Goal: Information Seeking & Learning: Understand process/instructions

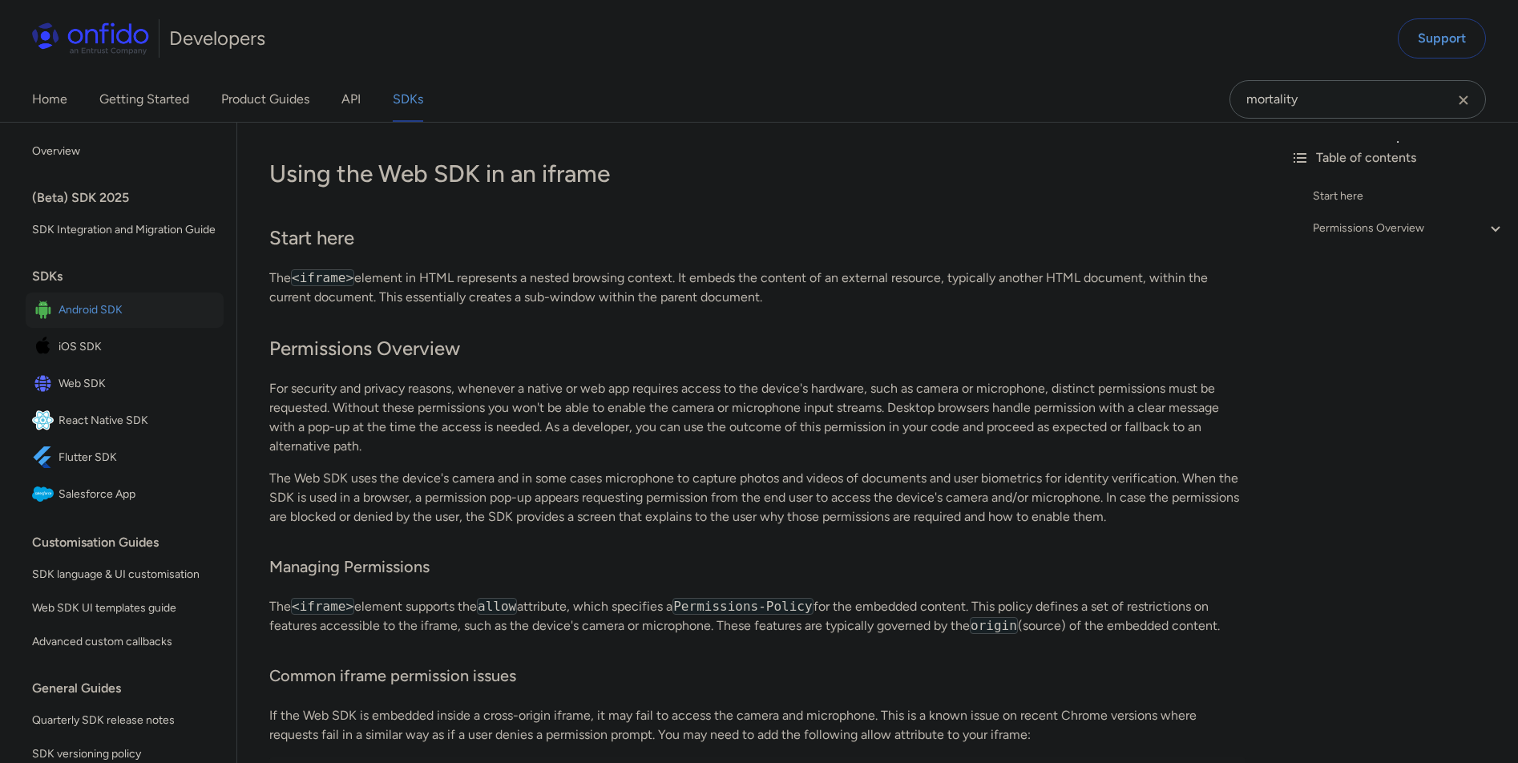
click at [79, 321] on span "Android SDK" at bounding box center [138, 310] width 159 height 22
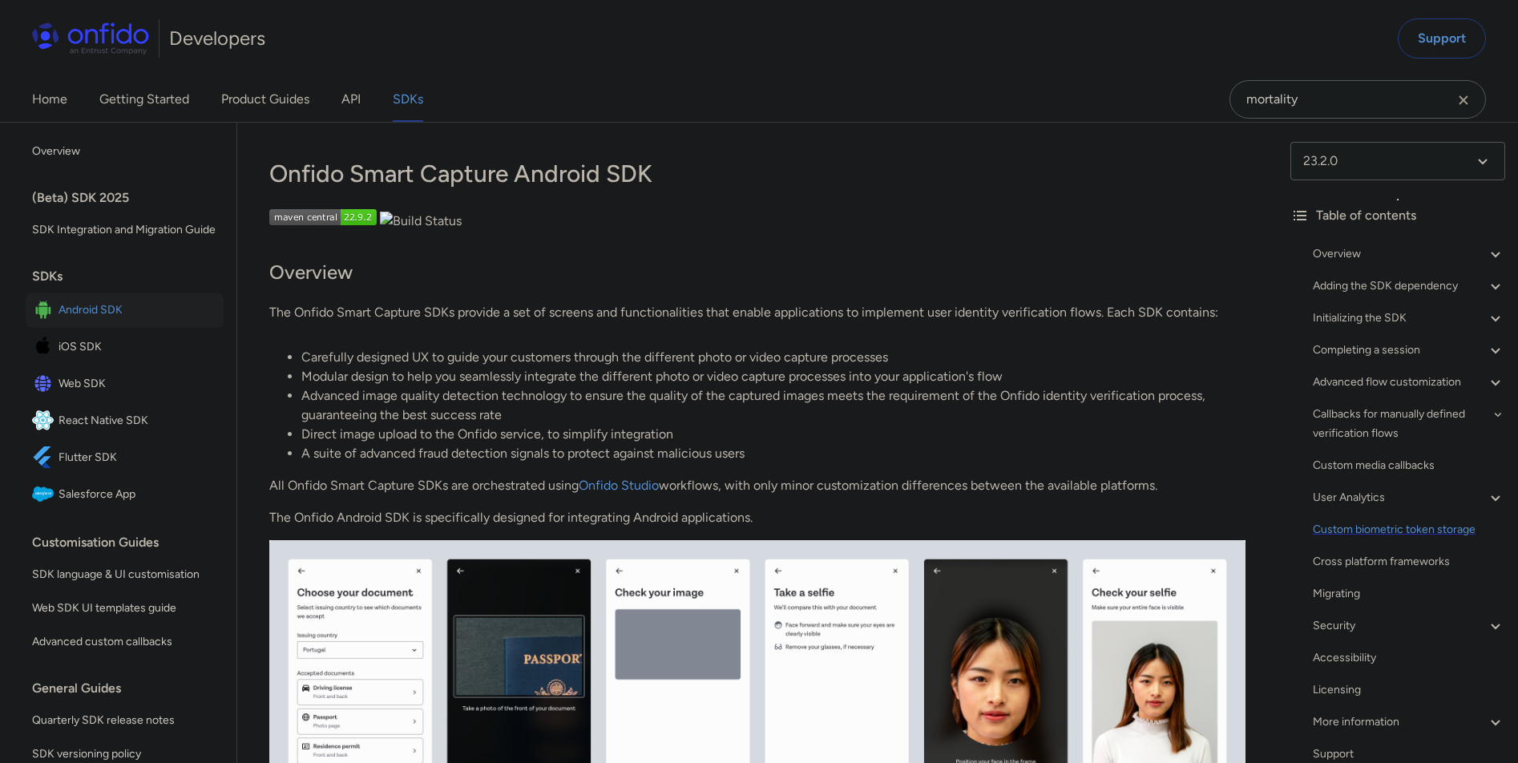
click at [1441, 529] on div "Custom biometric token storage" at bounding box center [1409, 529] width 192 height 19
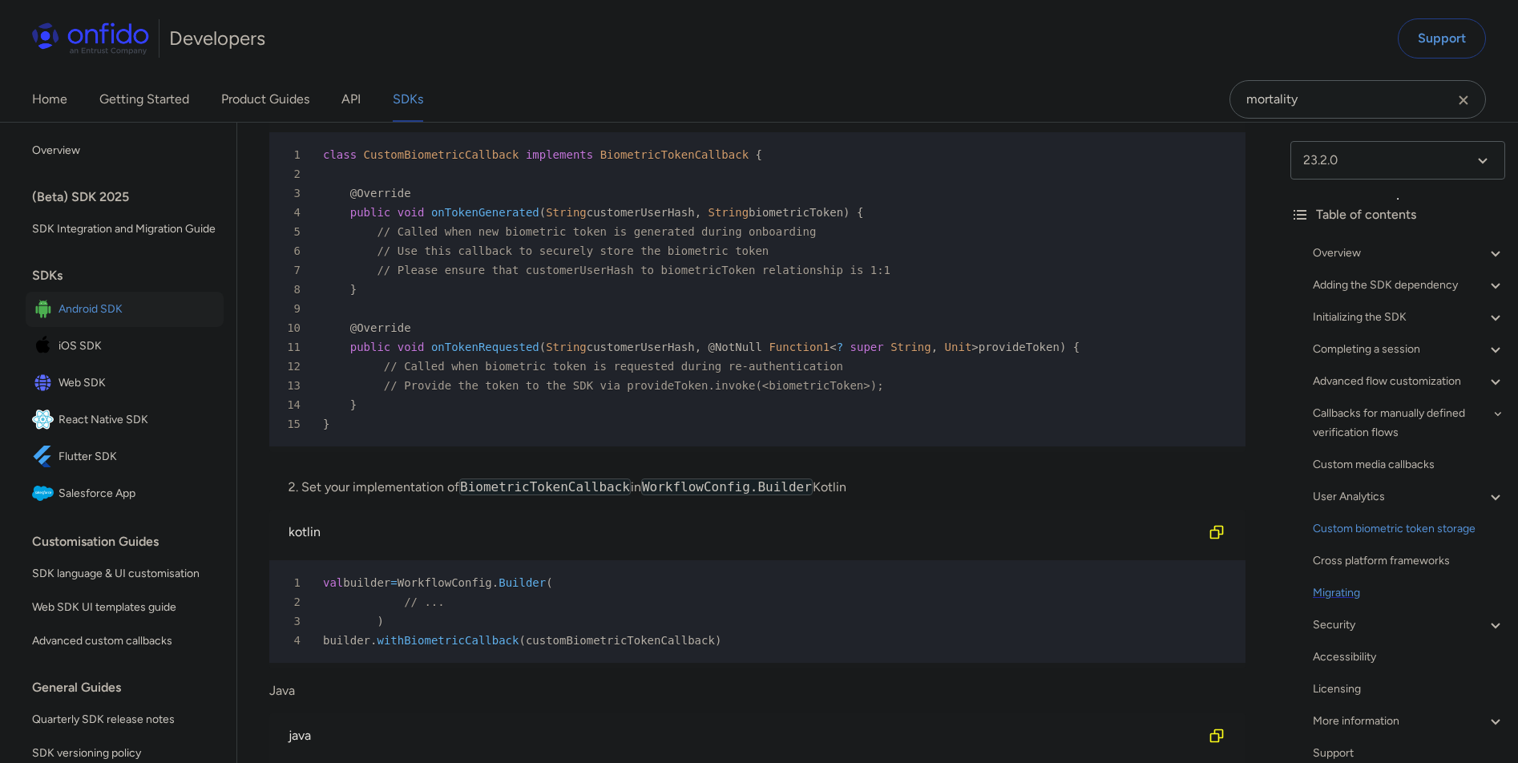
click at [1333, 588] on div "Migrating" at bounding box center [1409, 593] width 192 height 19
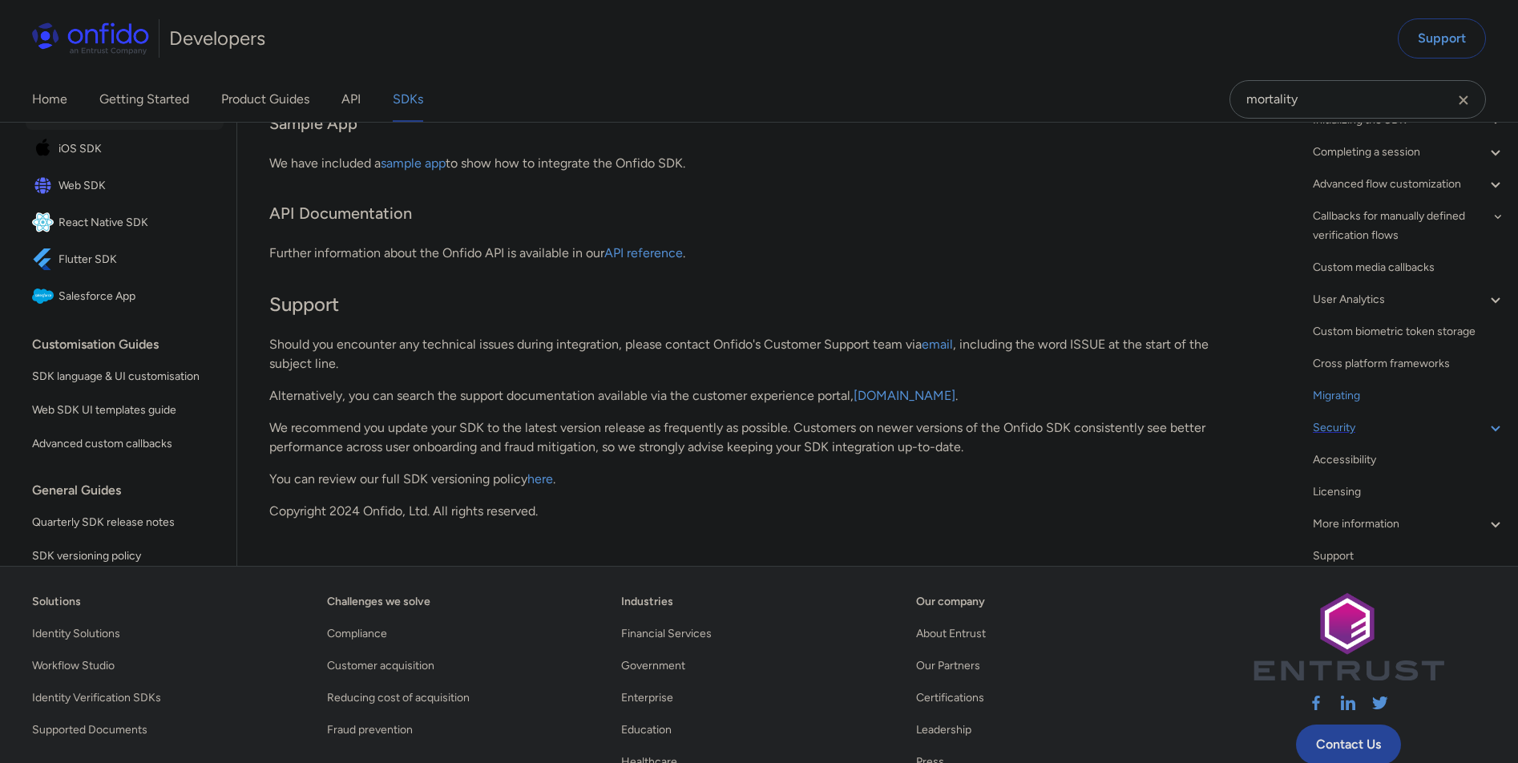
click at [1346, 438] on div "Security" at bounding box center [1409, 427] width 192 height 19
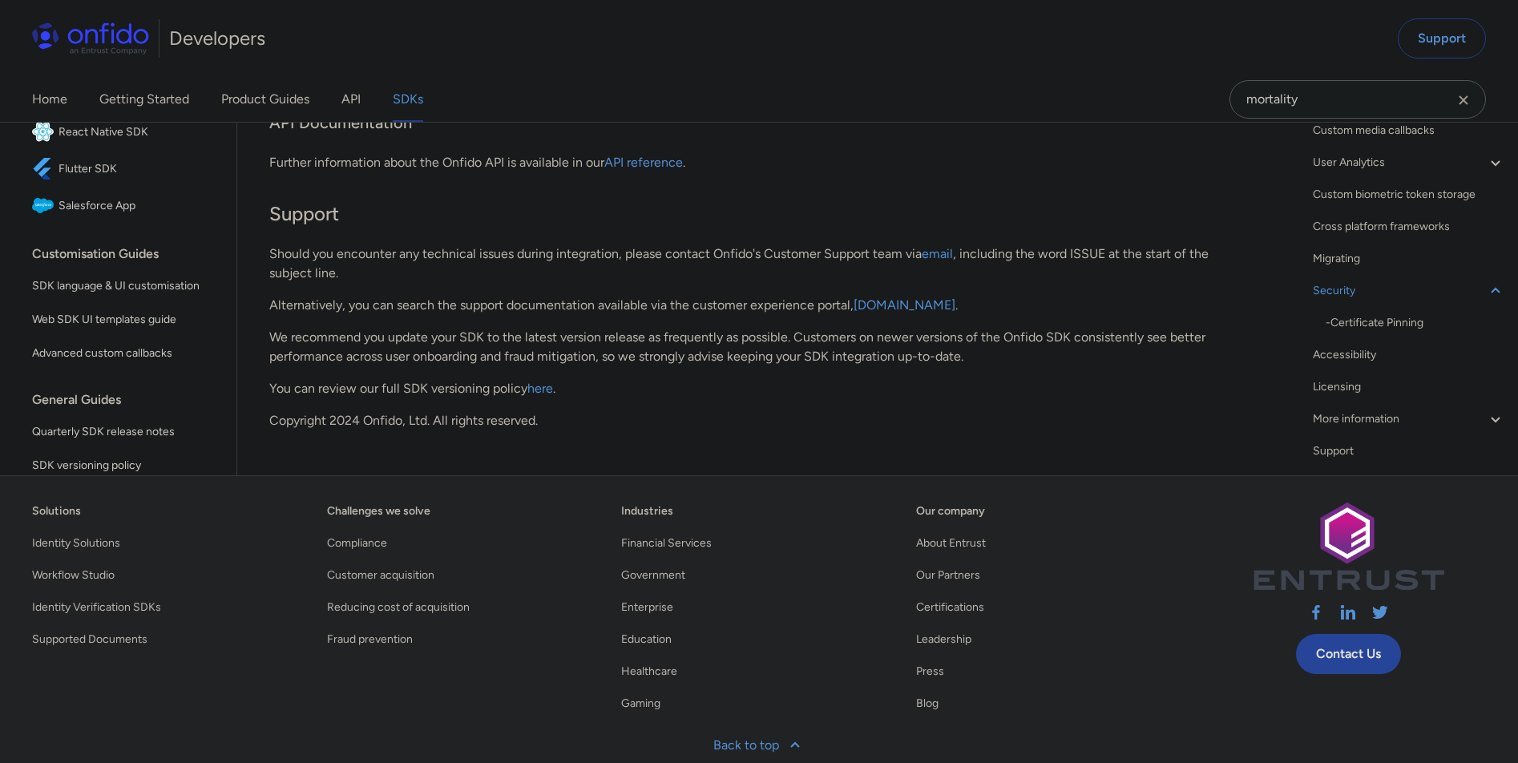
scroll to position [67, 0]
click at [1395, 409] on div "More information" at bounding box center [1409, 399] width 192 height 19
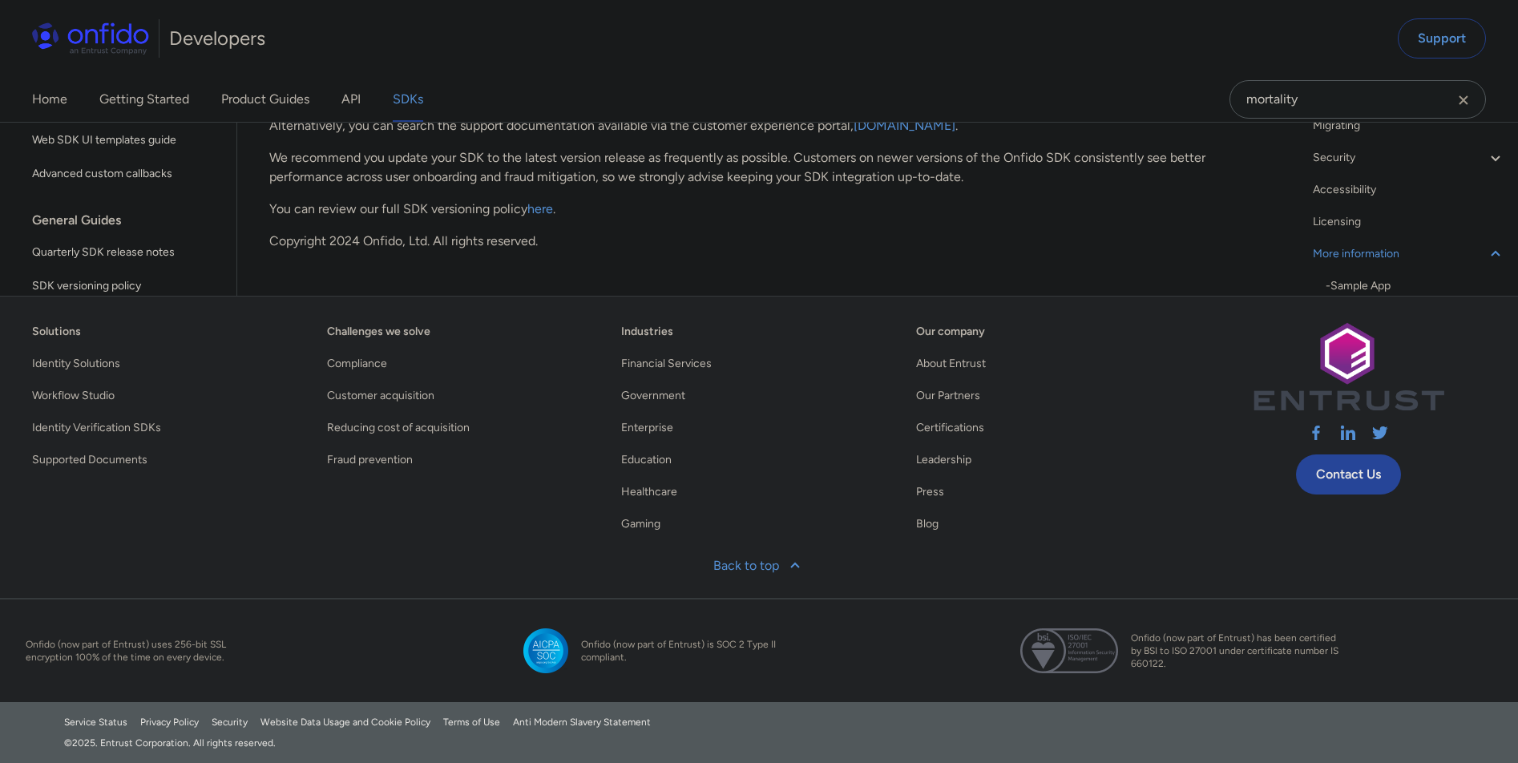
scroll to position [34861, 0]
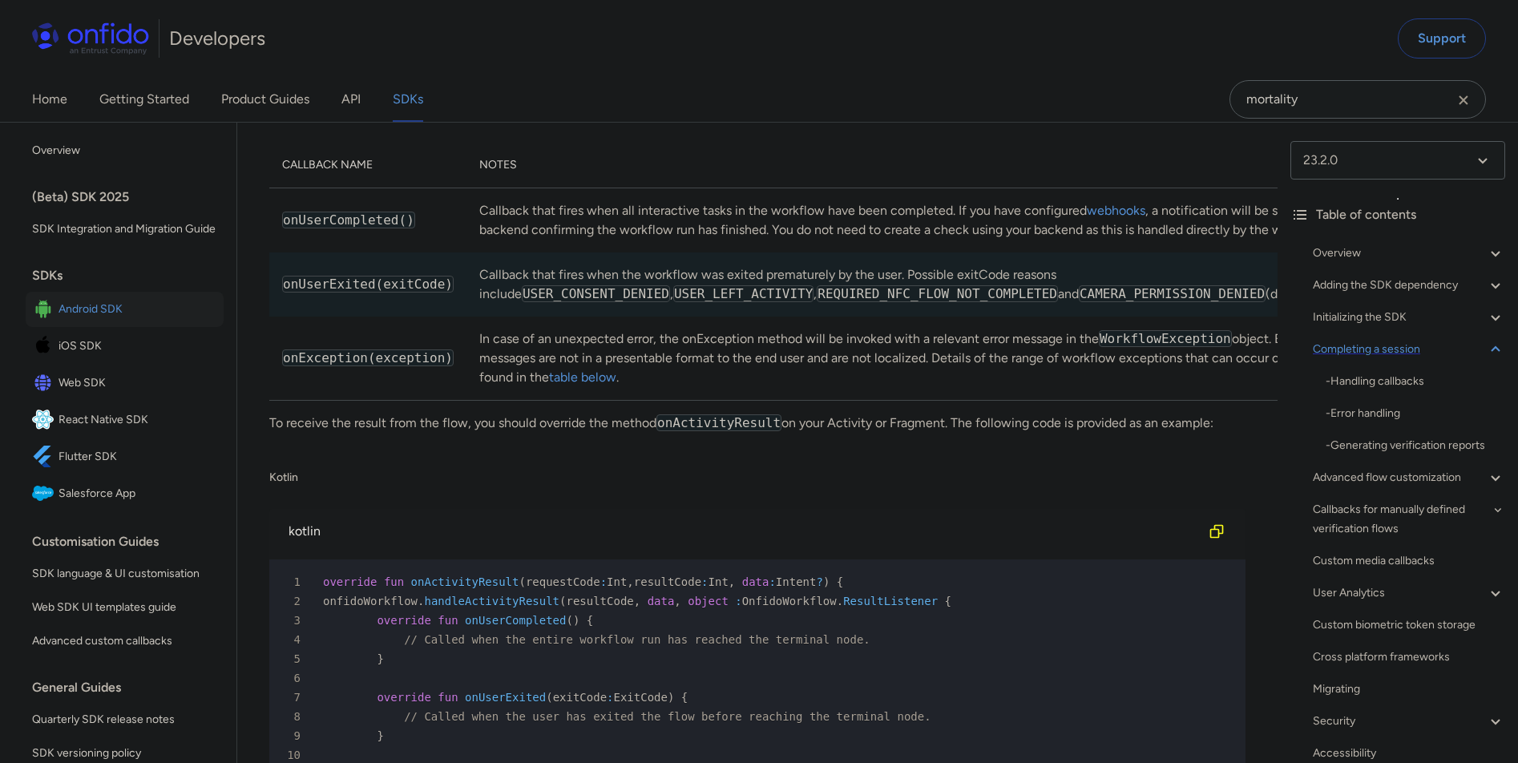
click at [1390, 345] on div "Completing a session" at bounding box center [1409, 349] width 192 height 19
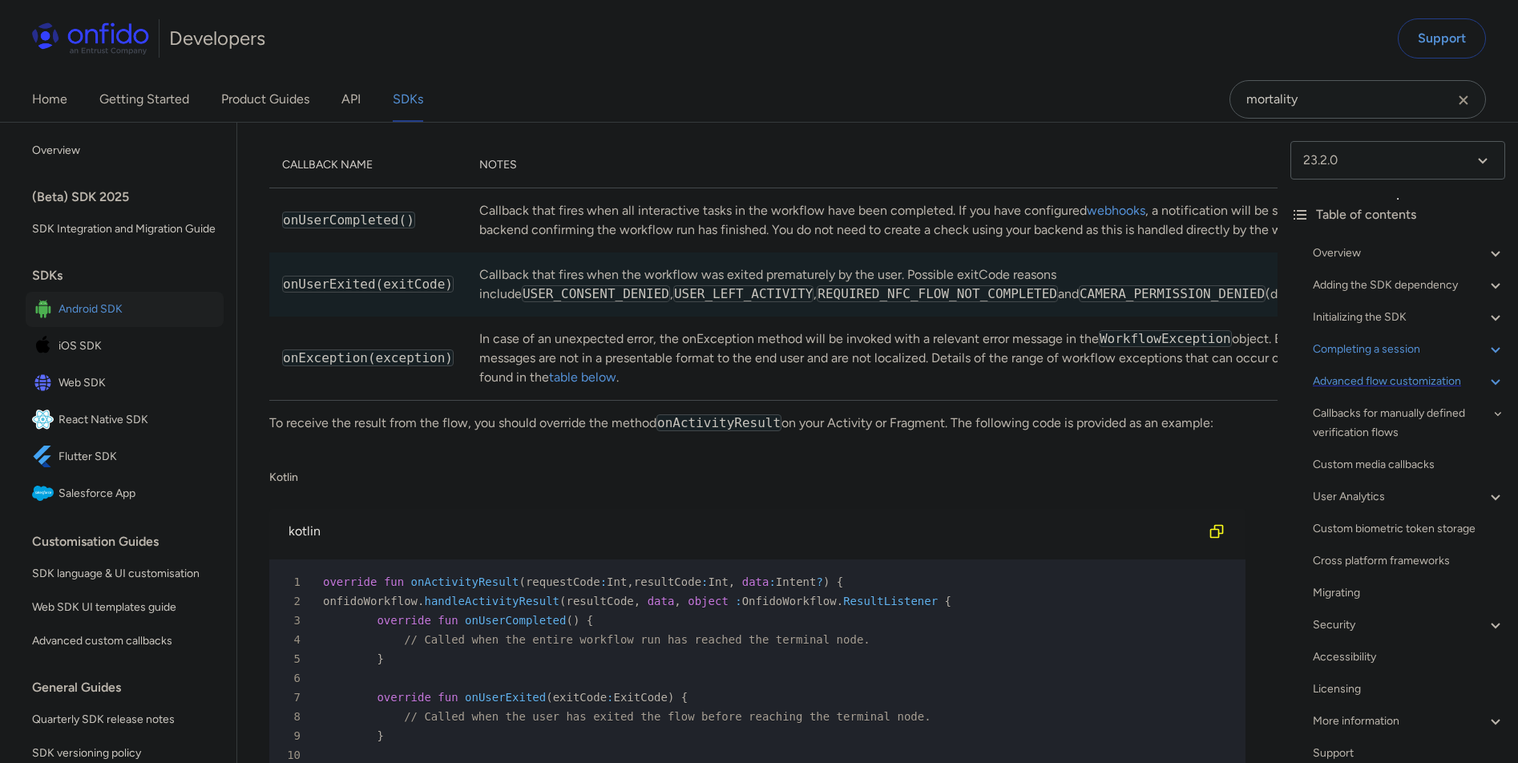
click at [1403, 373] on div "Advanced flow customization" at bounding box center [1409, 381] width 192 height 19
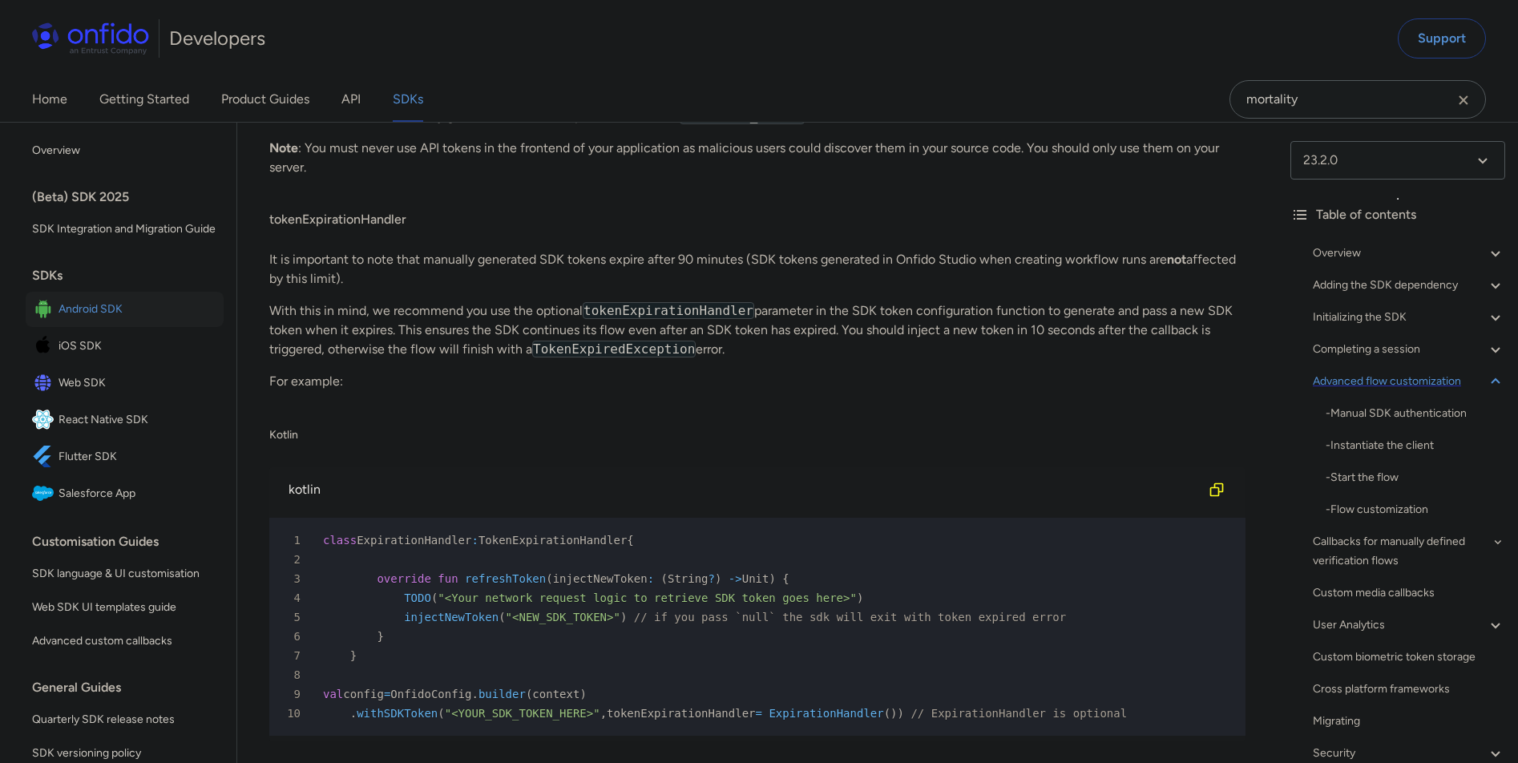
click at [1403, 377] on div "Advanced flow customization" at bounding box center [1409, 381] width 192 height 19
click at [1411, 309] on div "Initializing the SDK" at bounding box center [1409, 317] width 192 height 19
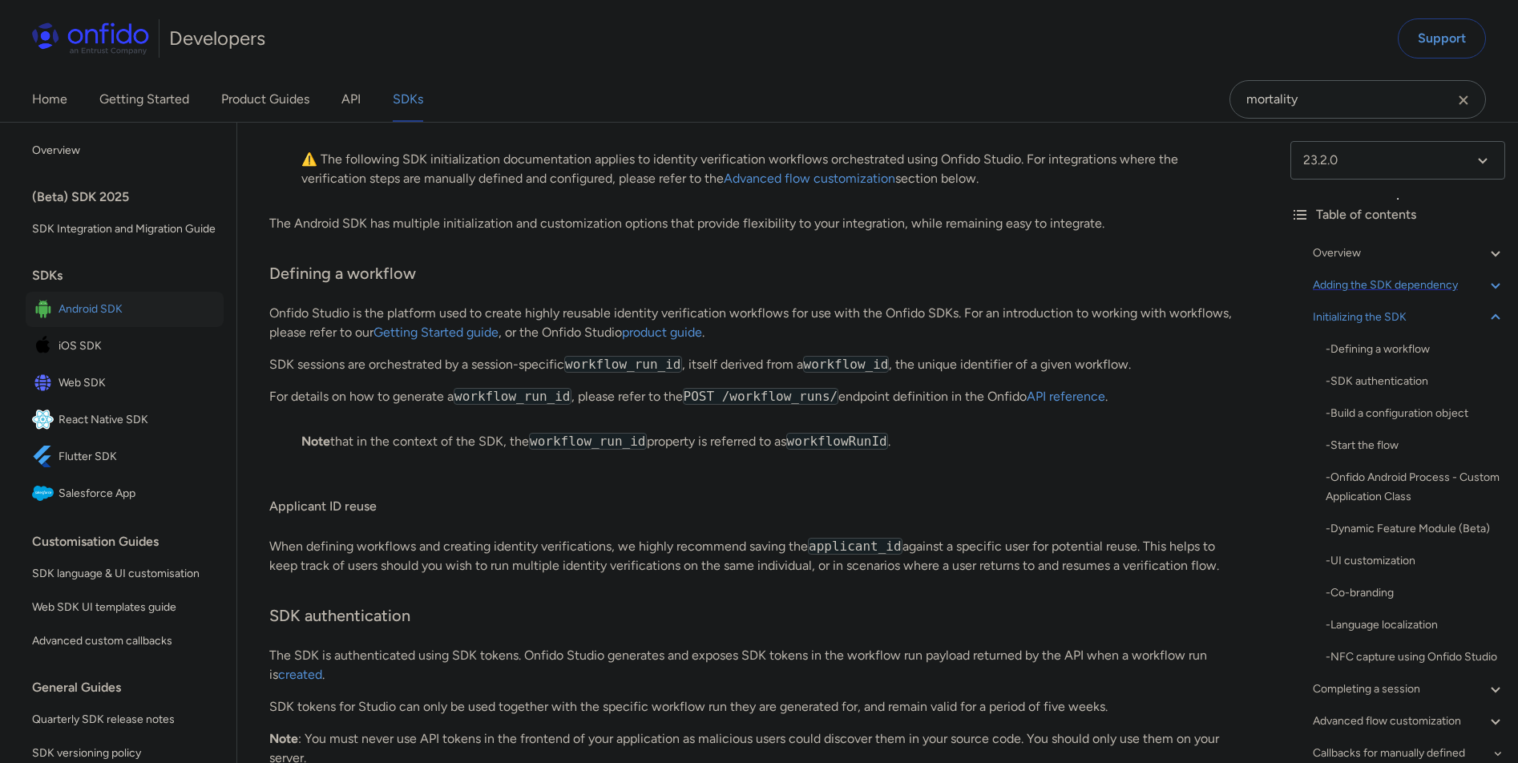
click at [1412, 294] on div "Adding the SDK dependency" at bounding box center [1409, 285] width 192 height 19
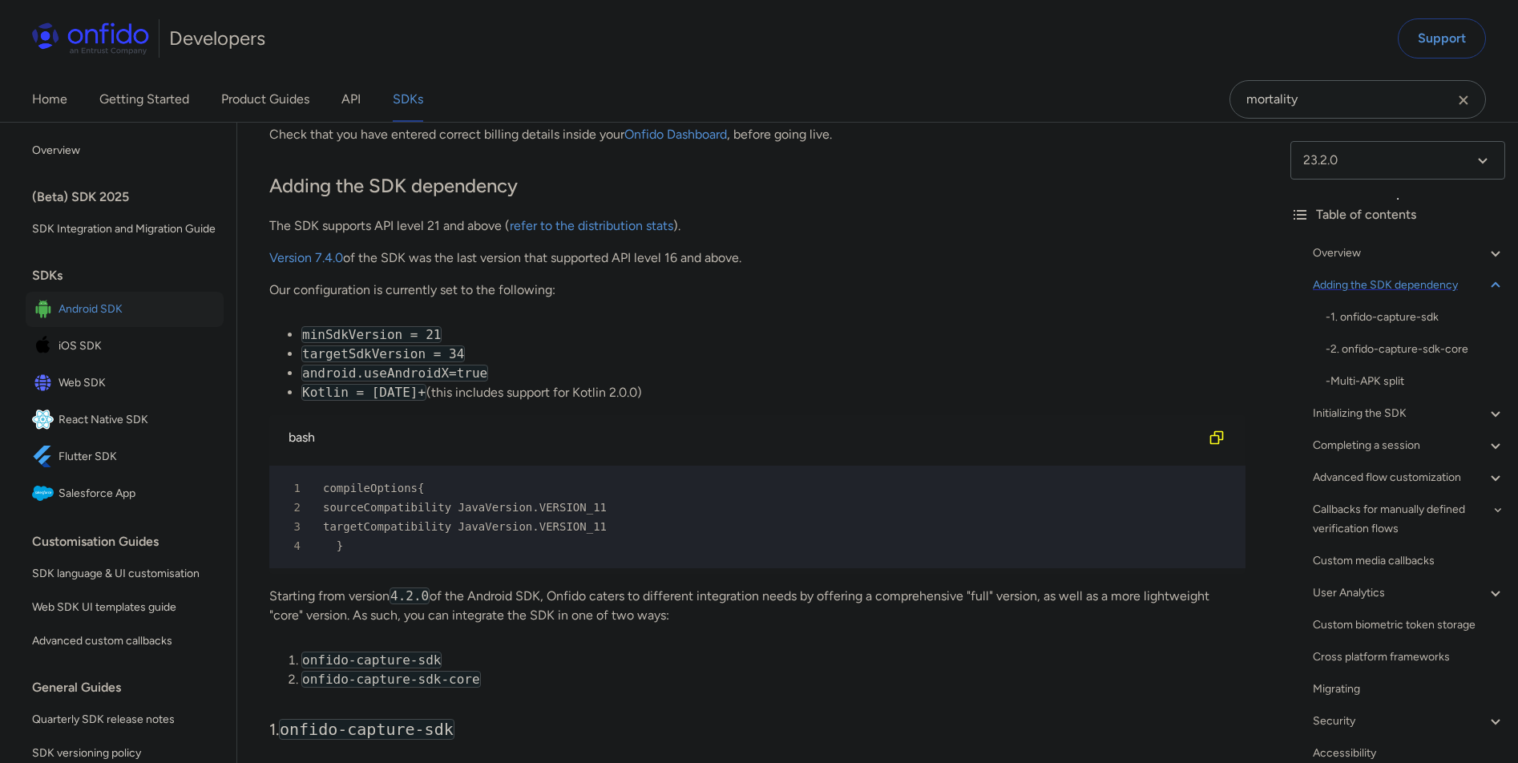
click at [1411, 290] on div "Adding the SDK dependency" at bounding box center [1409, 285] width 192 height 19
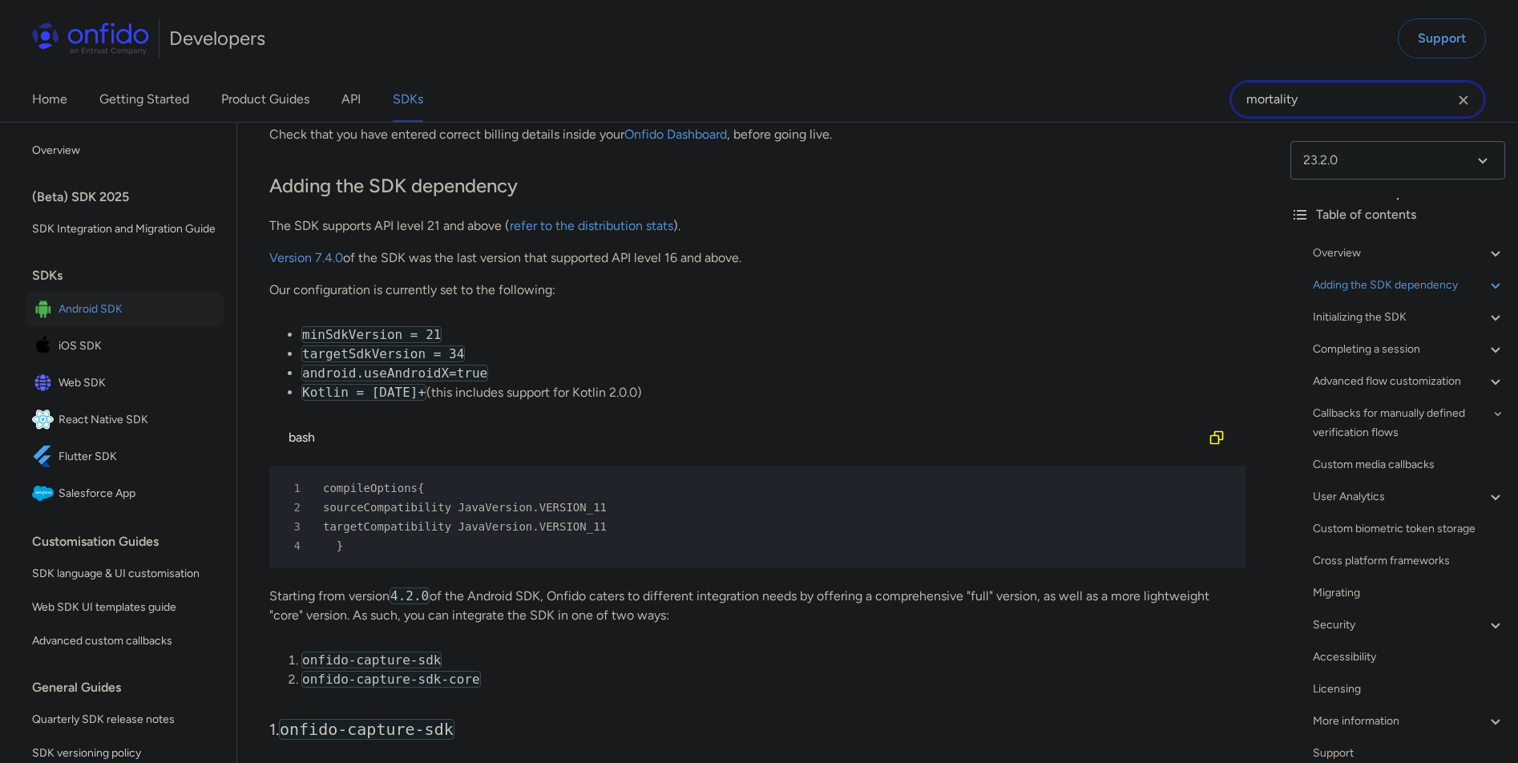
click at [1448, 103] on input "mortality" at bounding box center [1358, 99] width 256 height 38
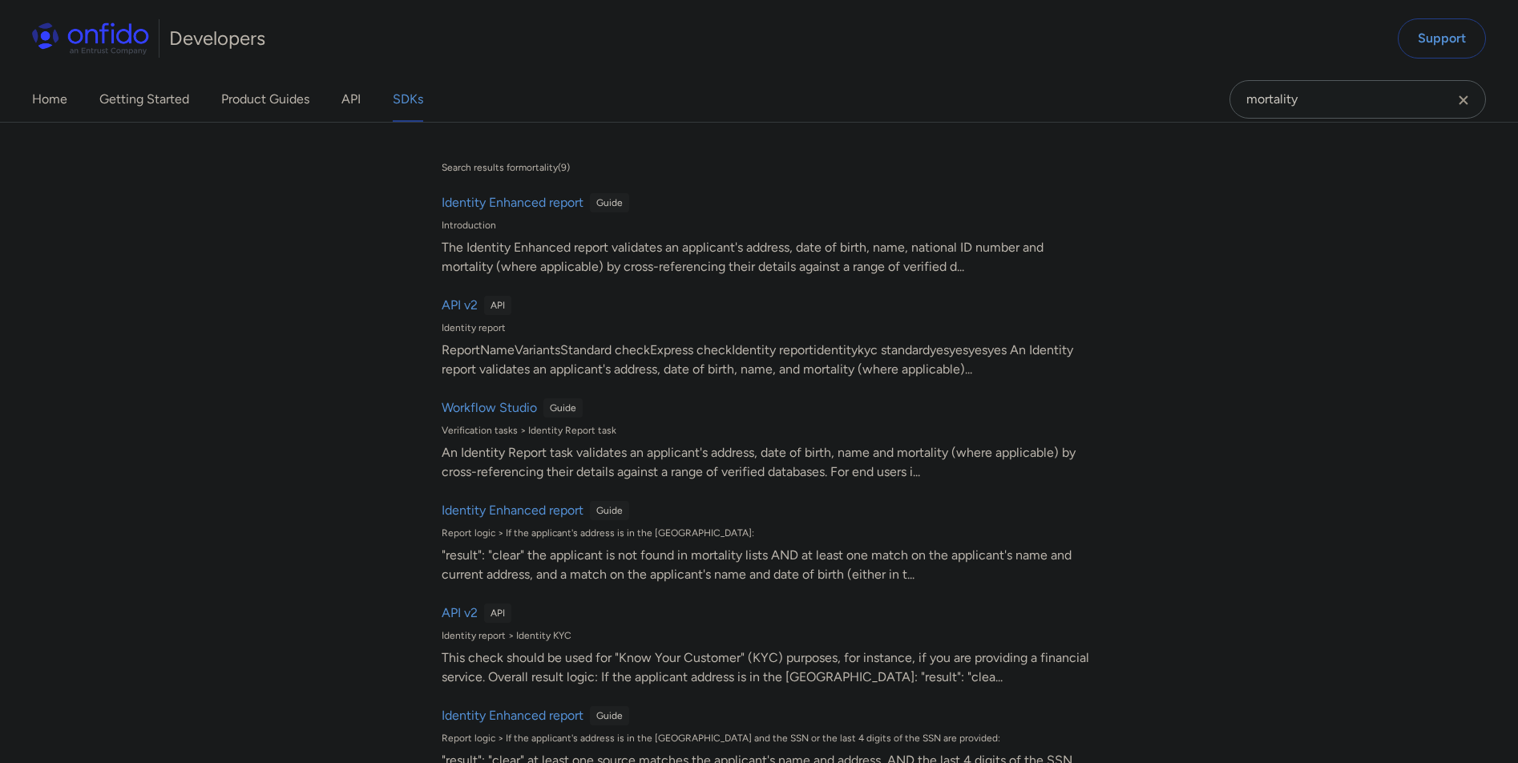
click at [1460, 103] on icon "Clear search field button" at bounding box center [1463, 99] width 9 height 9
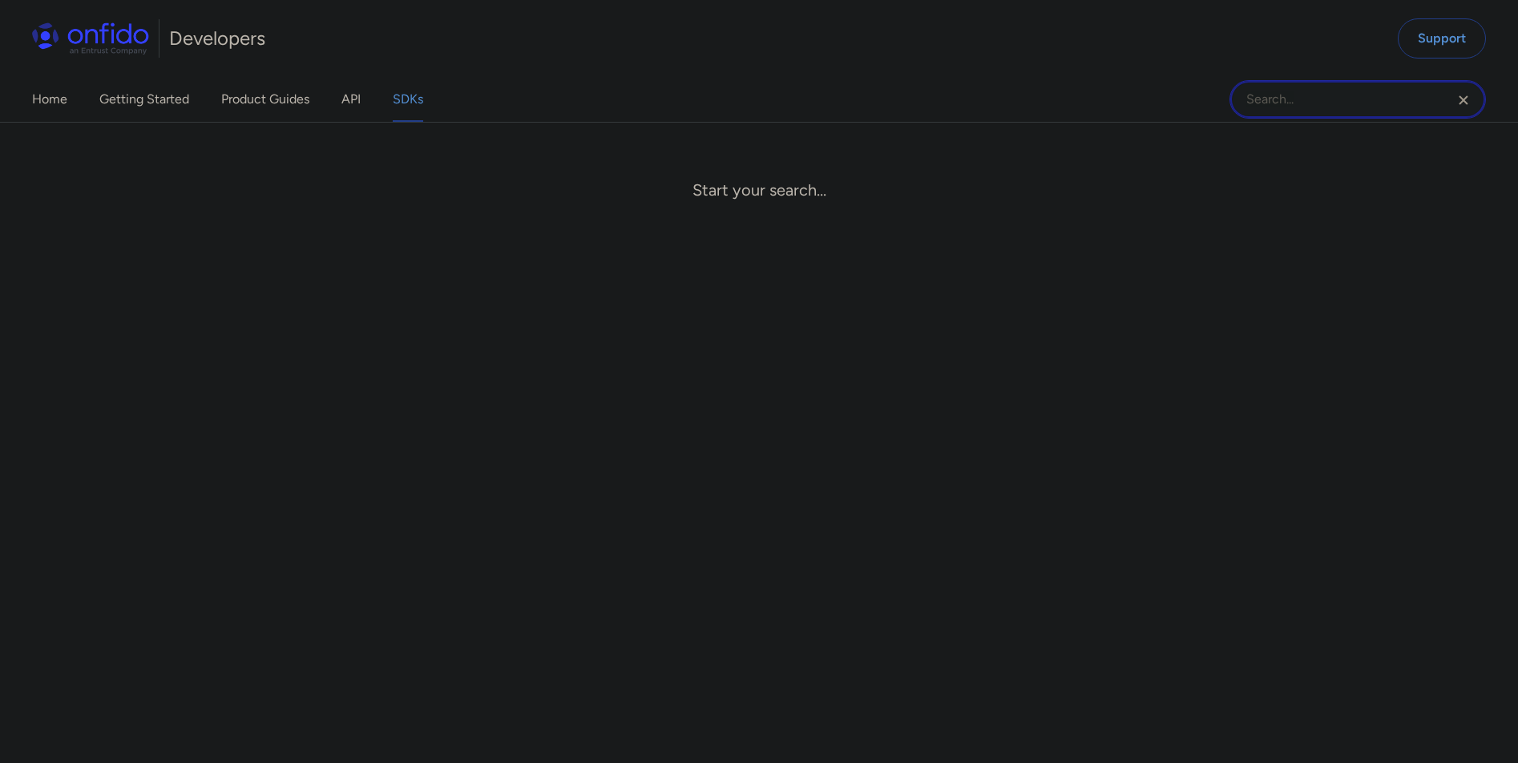
click at [1331, 104] on input "Onfido search input field" at bounding box center [1358, 99] width 256 height 38
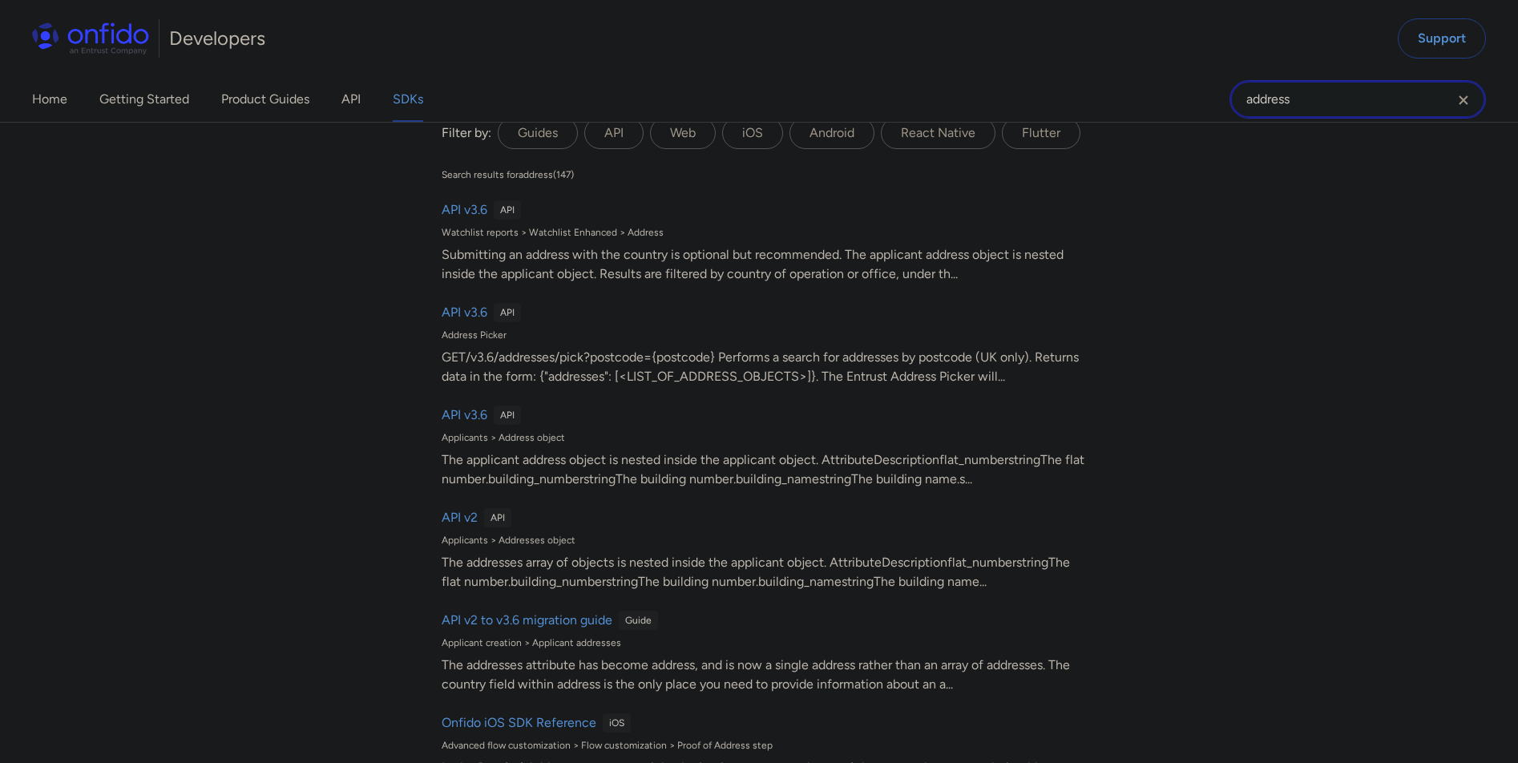
scroll to position [0, 0]
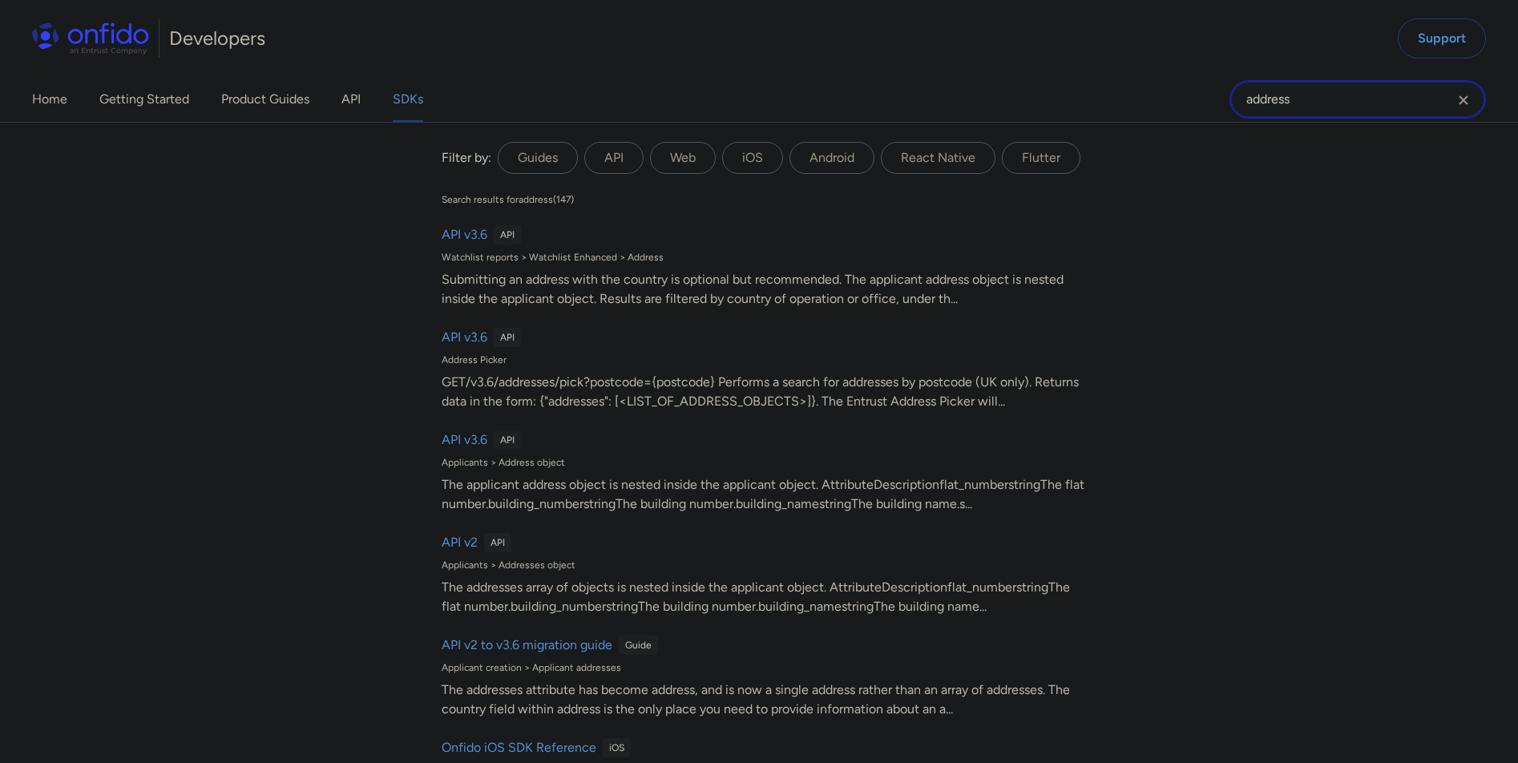
type input "address"
click at [418, 105] on link "SDKs" at bounding box center [408, 99] width 30 height 45
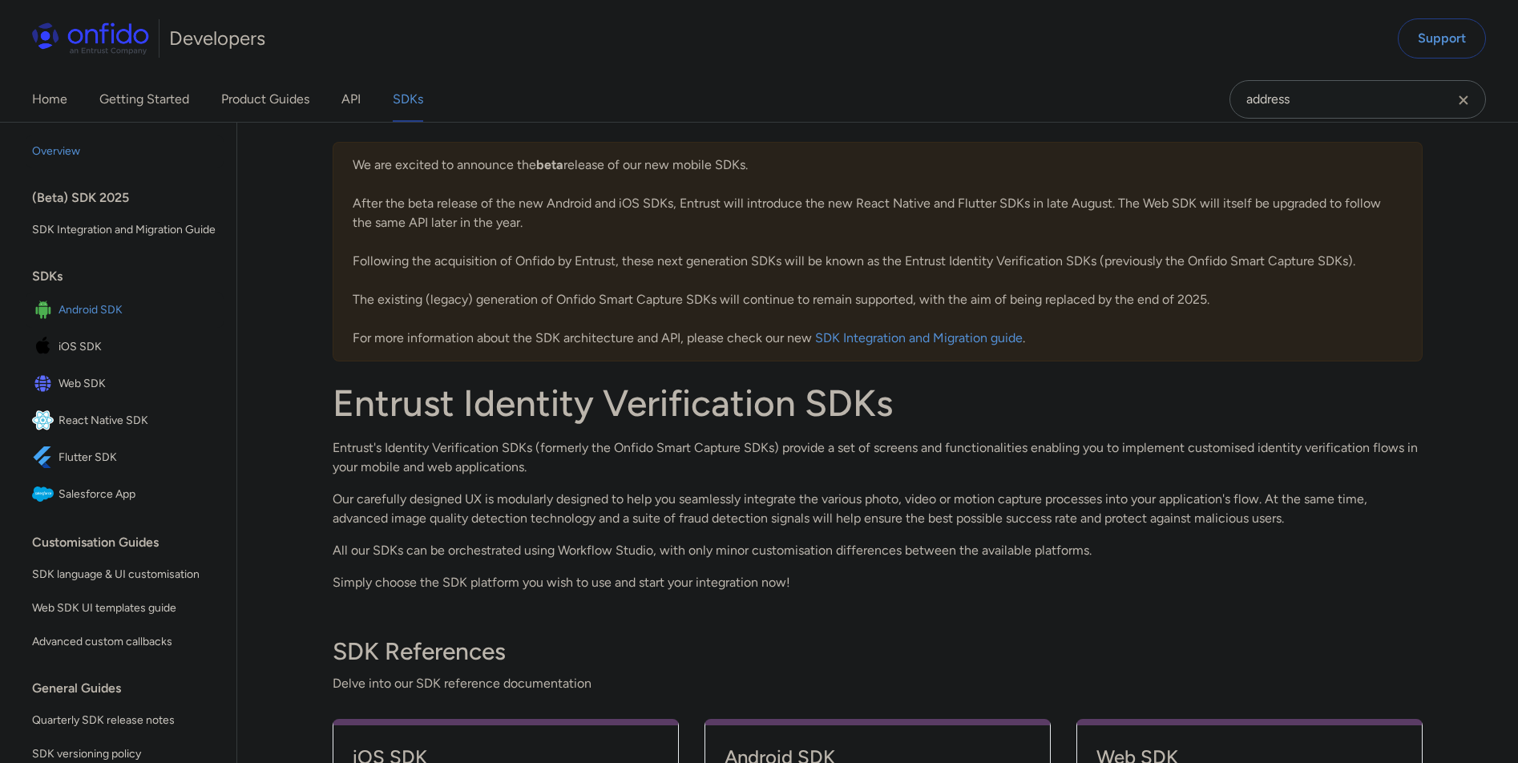
click at [77, 321] on span "Android SDK" at bounding box center [138, 310] width 159 height 22
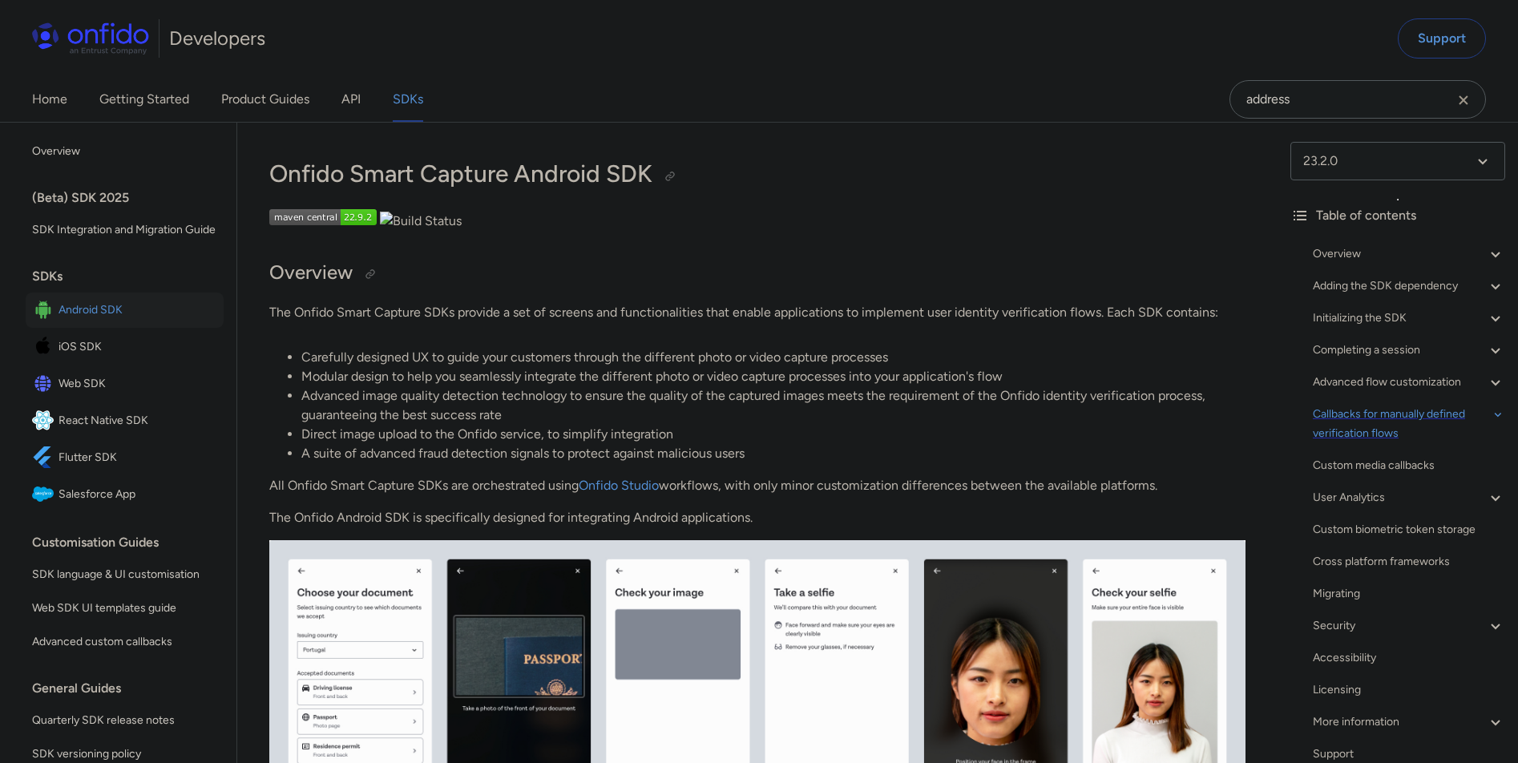
click at [1466, 406] on div "Callbacks for manually defined verification flows" at bounding box center [1409, 424] width 192 height 38
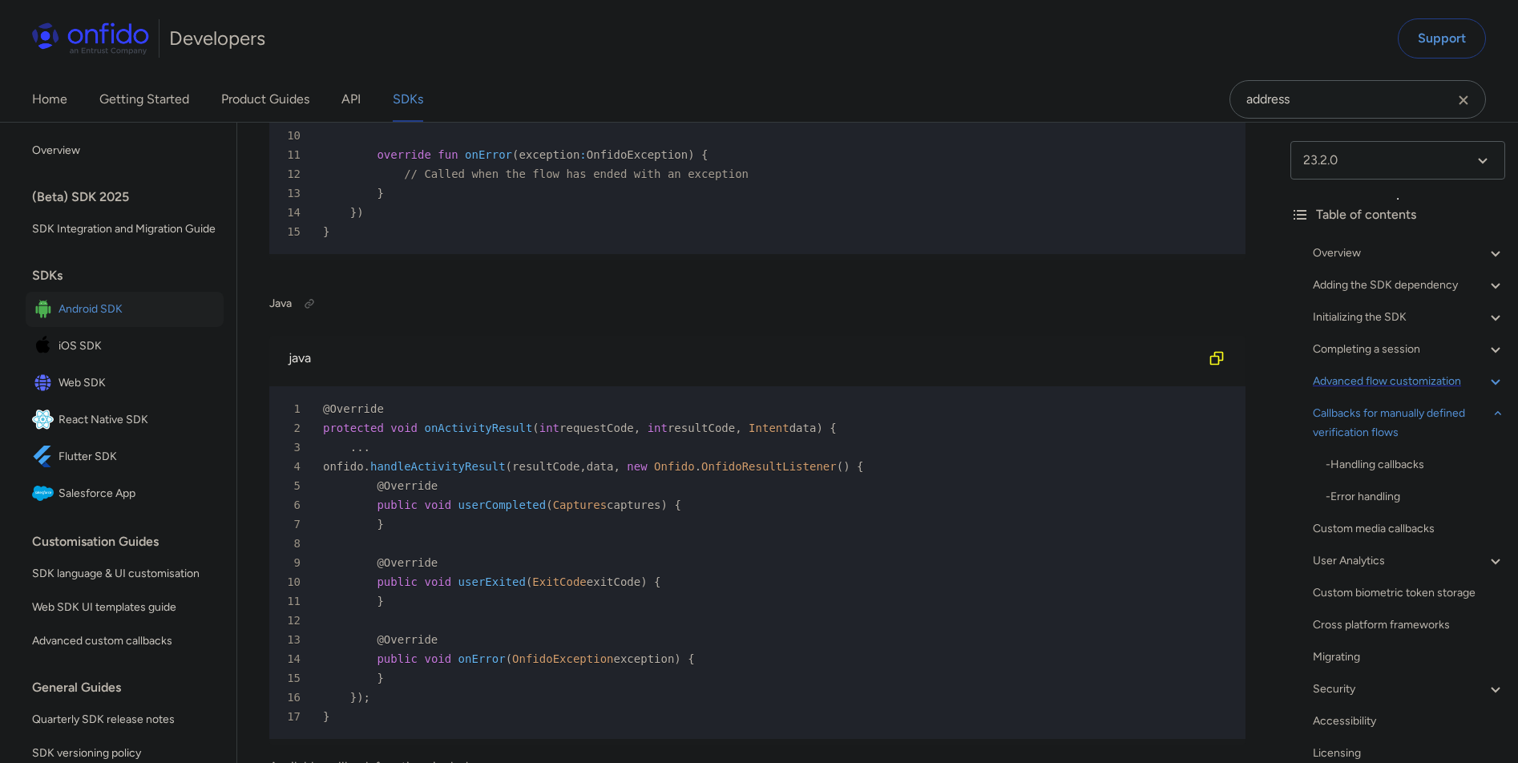
click at [1468, 382] on div "Advanced flow customization" at bounding box center [1409, 381] width 192 height 19
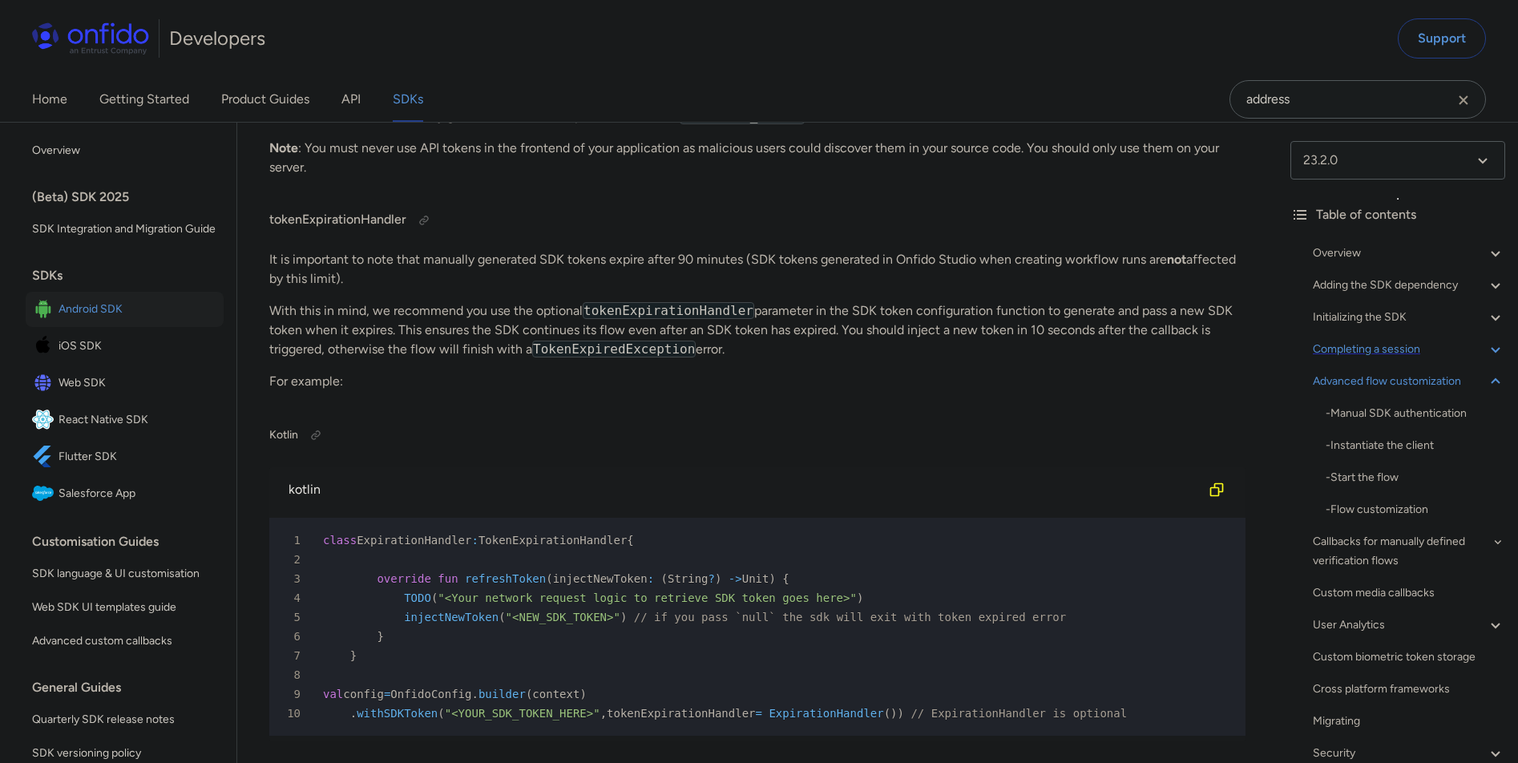
click at [1430, 349] on div "Completing a session" at bounding box center [1409, 349] width 192 height 19
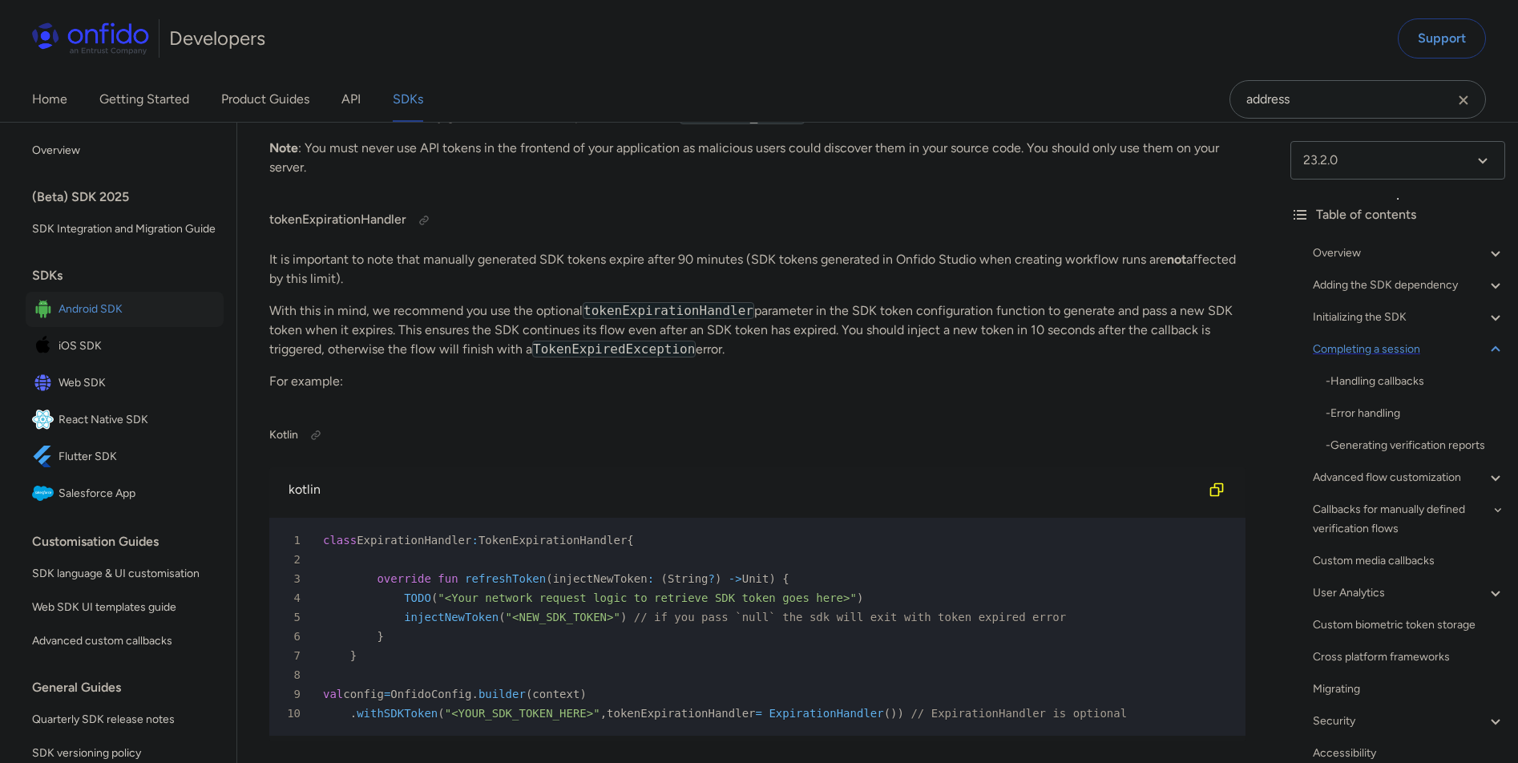
scroll to position [11550, 0]
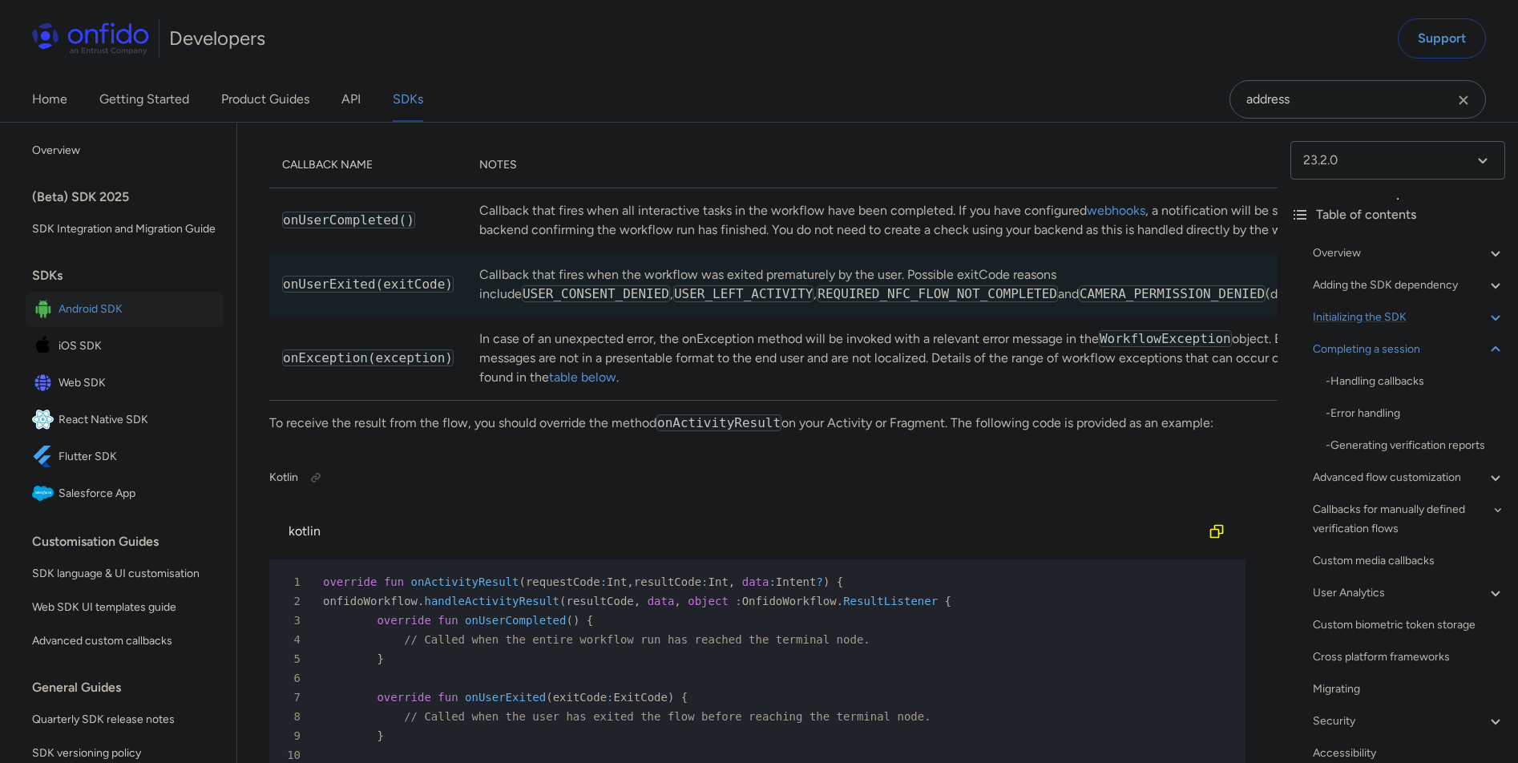
click at [1427, 315] on div "Initializing the SDK" at bounding box center [1409, 317] width 192 height 19
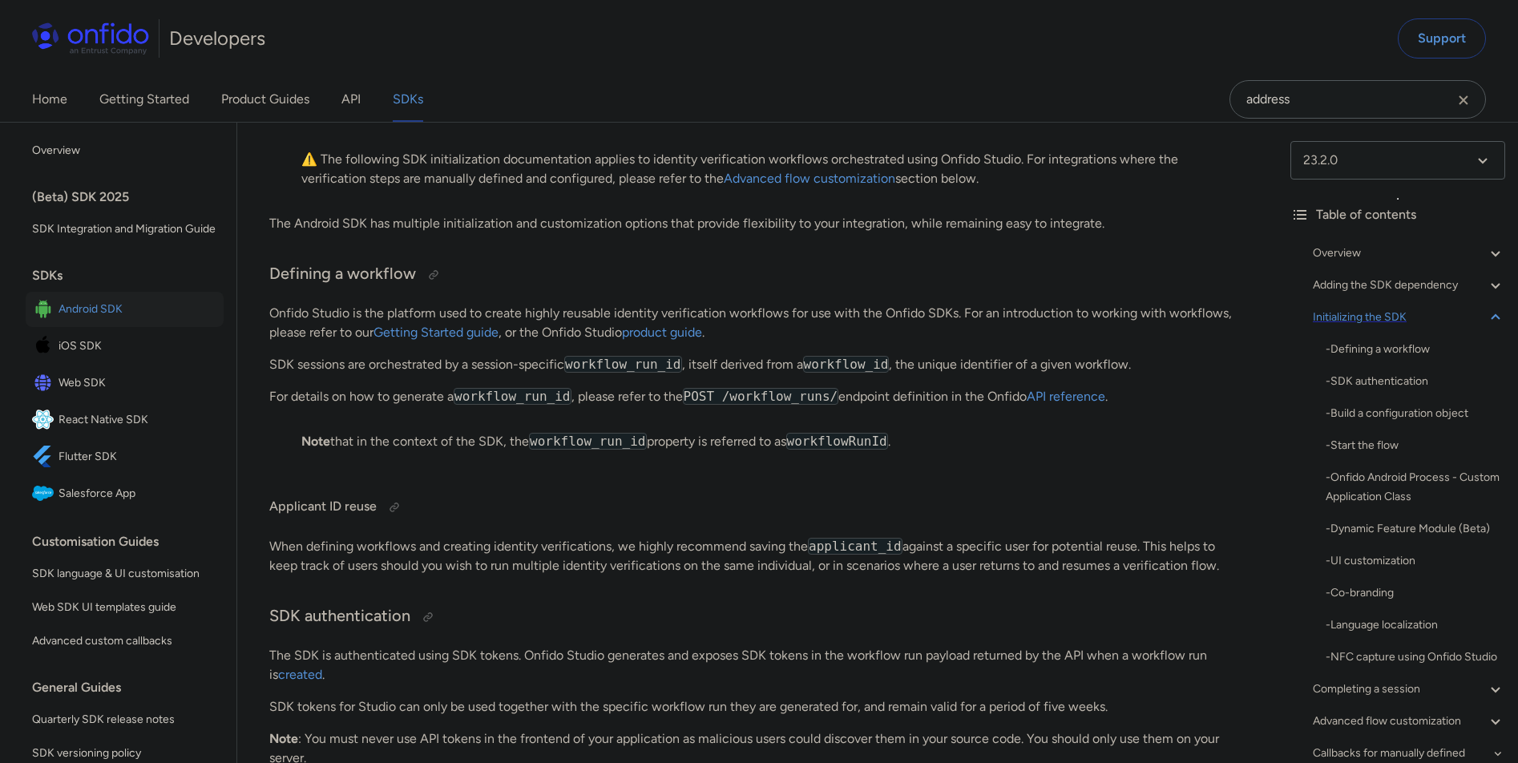
click at [1430, 317] on div "Initializing the SDK" at bounding box center [1409, 317] width 192 height 19
click at [1440, 276] on div "Adding the SDK dependency" at bounding box center [1409, 285] width 192 height 19
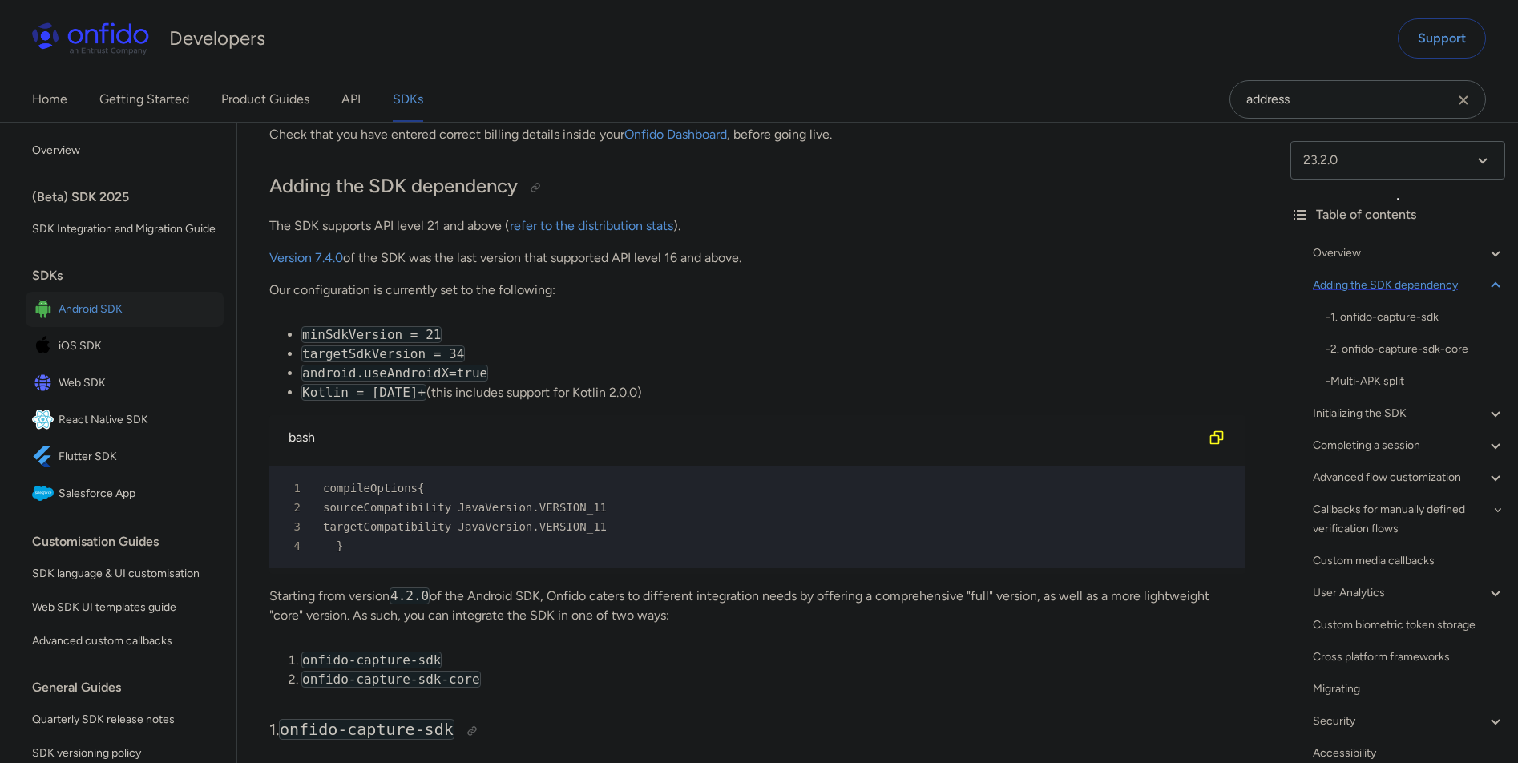
click at [1442, 281] on div "Adding the SDK dependency" at bounding box center [1409, 285] width 192 height 19
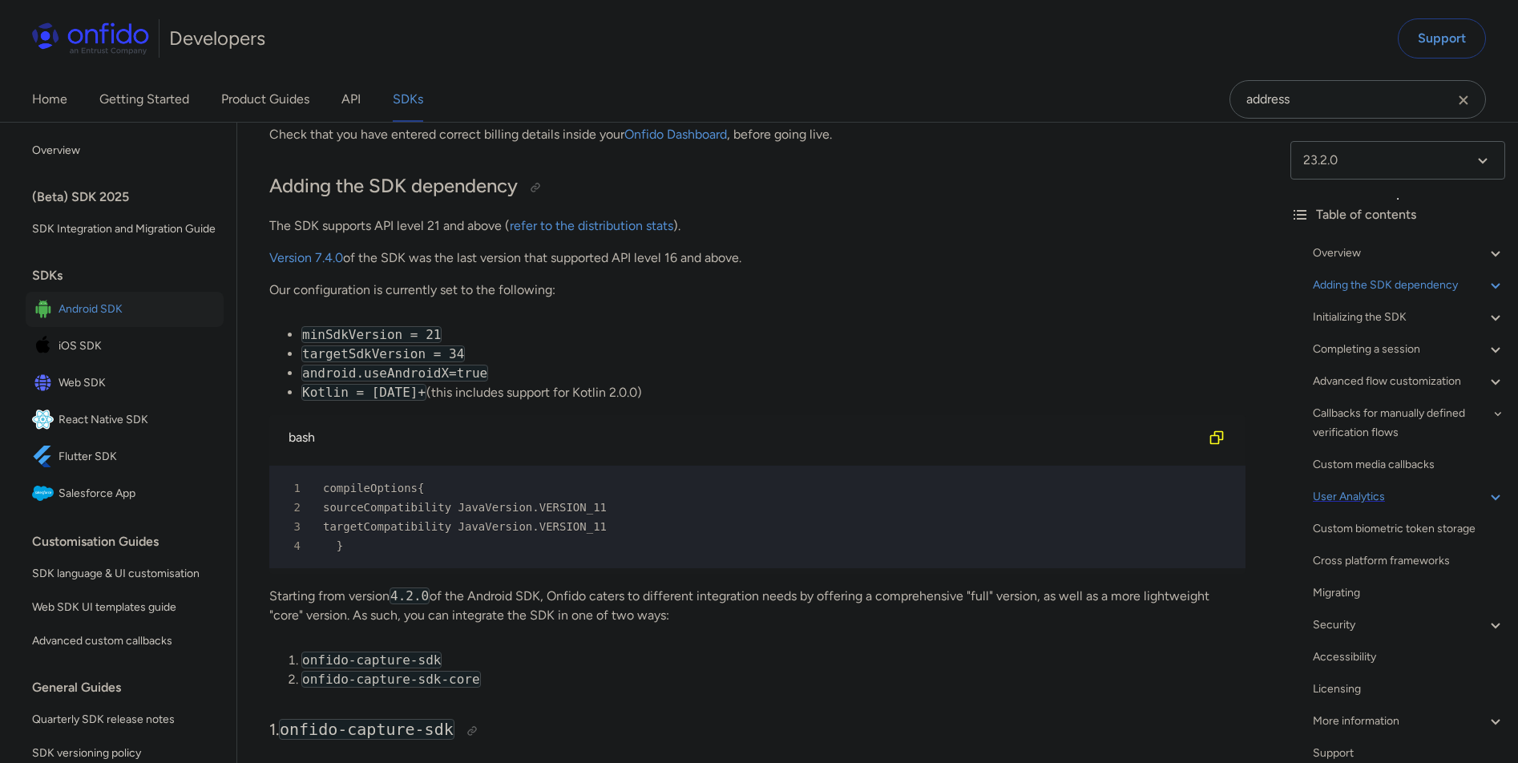
click at [1433, 505] on div "User Analytics" at bounding box center [1409, 496] width 192 height 19
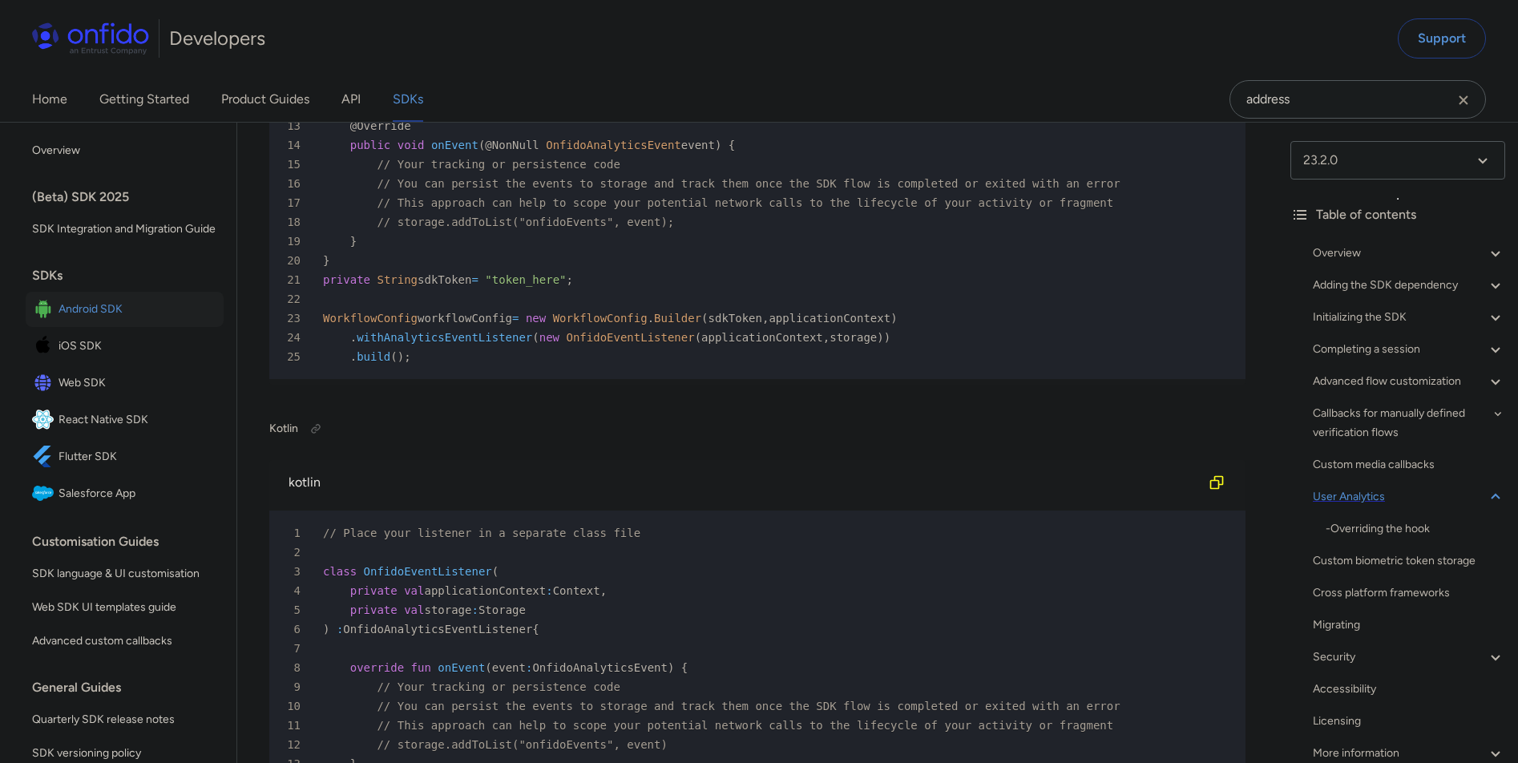
click at [1433, 505] on div "User Analytics" at bounding box center [1409, 496] width 192 height 19
click at [1432, 550] on div "Overview - Environments and testing with the SDK - Going Live Adding the SDK de…" at bounding box center [1398, 506] width 215 height 539
click at [1432, 557] on div "Cross platform frameworks" at bounding box center [1409, 560] width 192 height 19
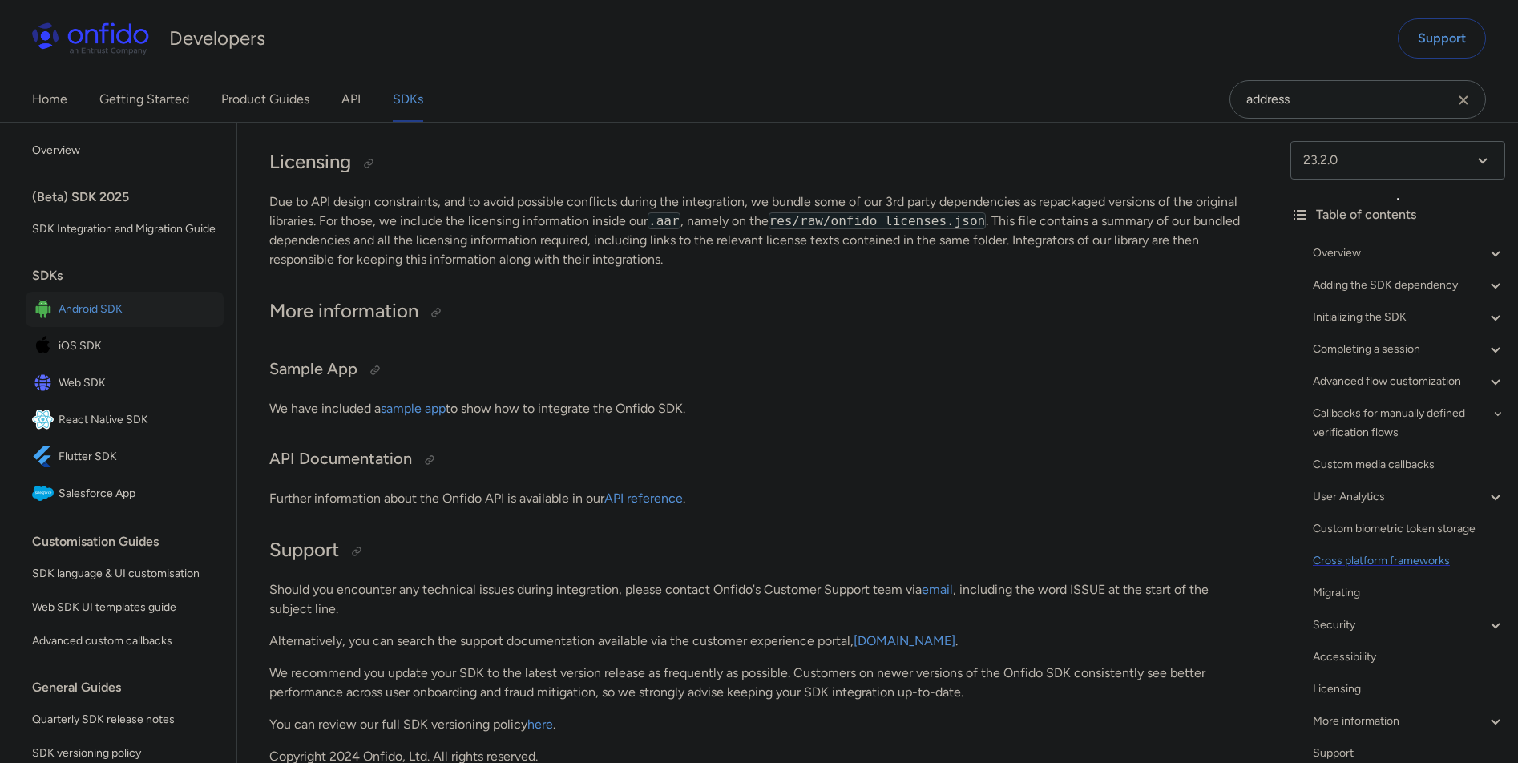
click at [1449, 569] on div "Cross platform frameworks" at bounding box center [1409, 560] width 192 height 19
click at [1439, 586] on div "Migrating" at bounding box center [1409, 593] width 192 height 19
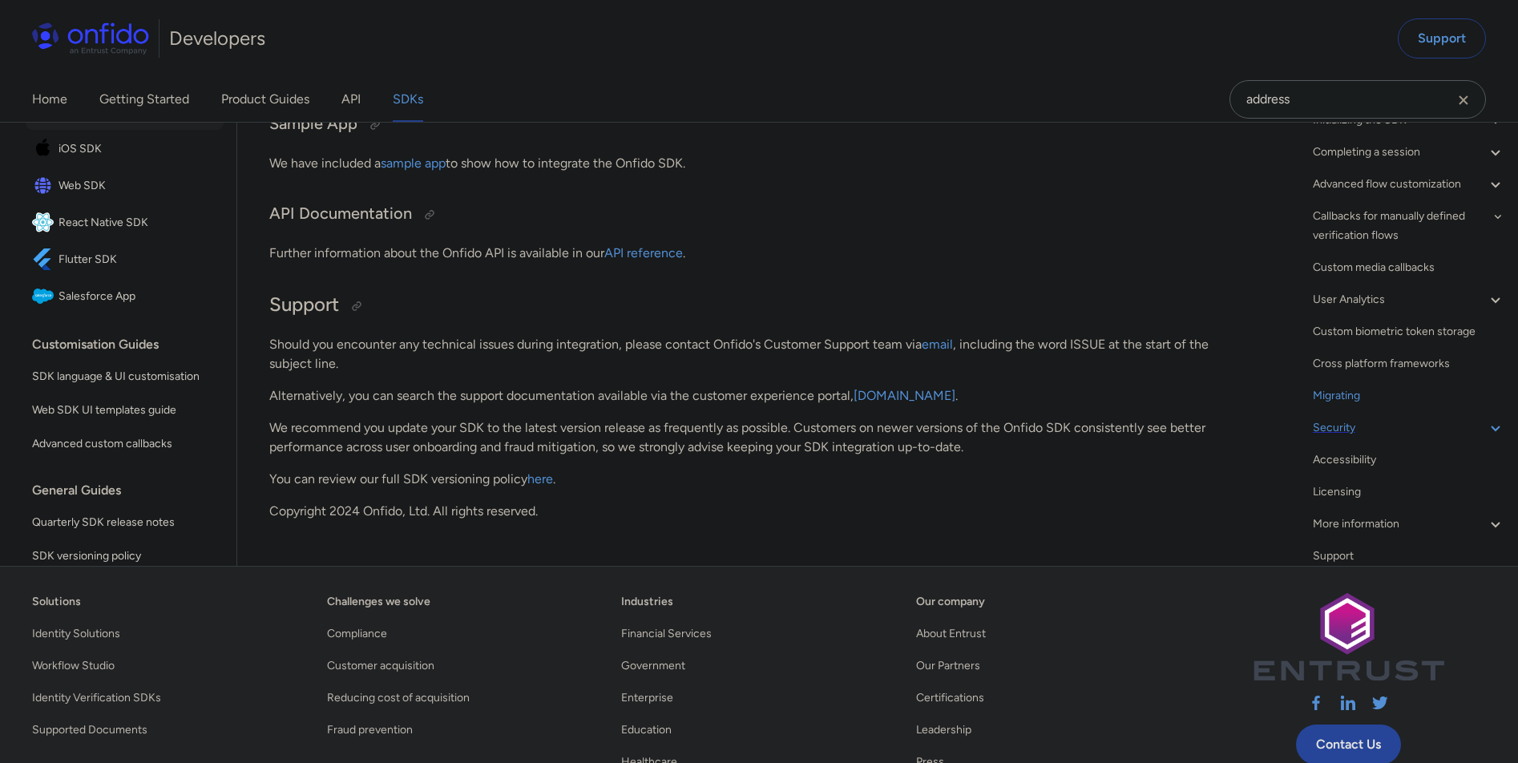
click at [1435, 438] on div "Security" at bounding box center [1409, 427] width 192 height 19
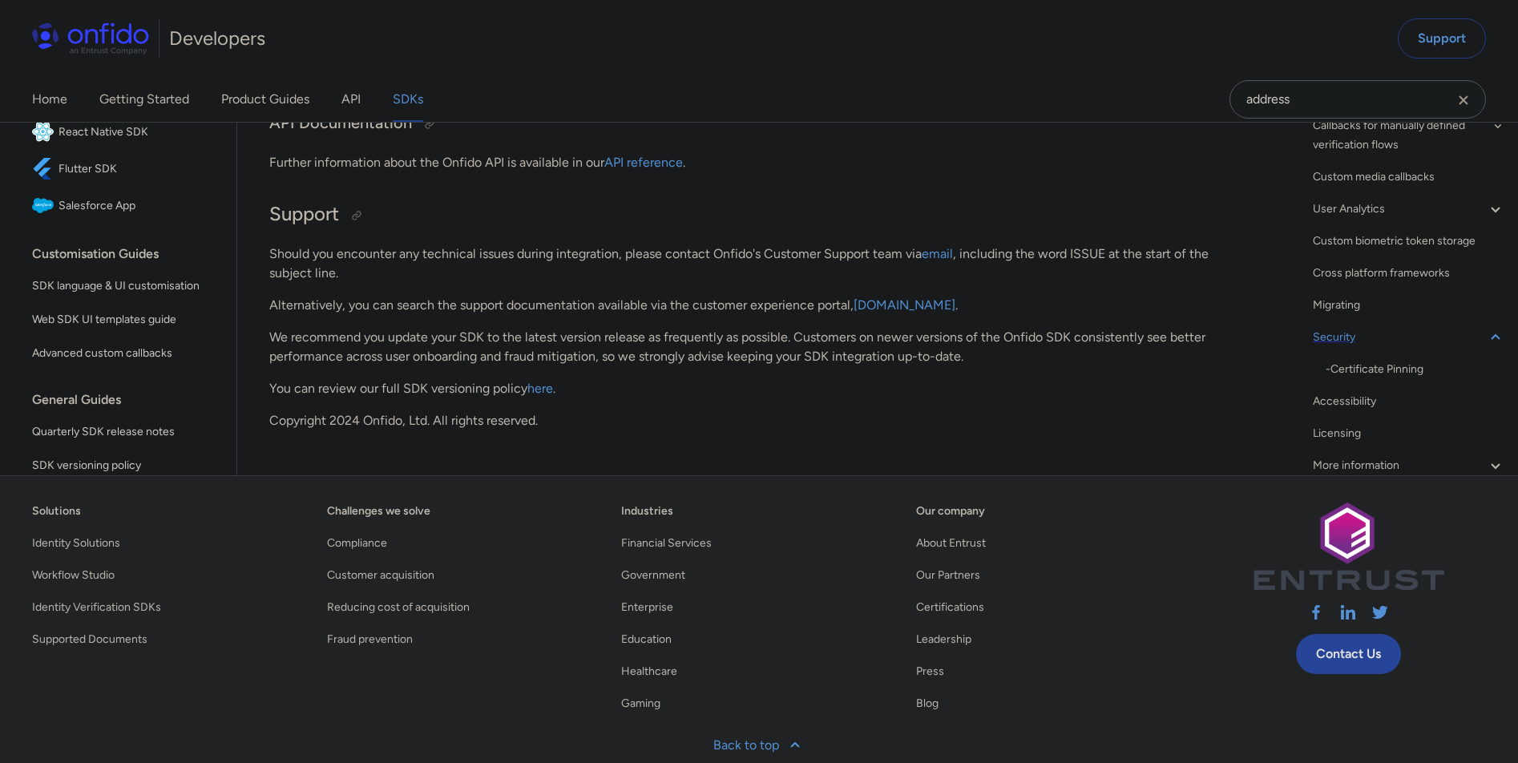
click at [1435, 347] on div "Security" at bounding box center [1409, 337] width 192 height 19
click at [1432, 379] on div "Accessibility" at bounding box center [1409, 369] width 192 height 19
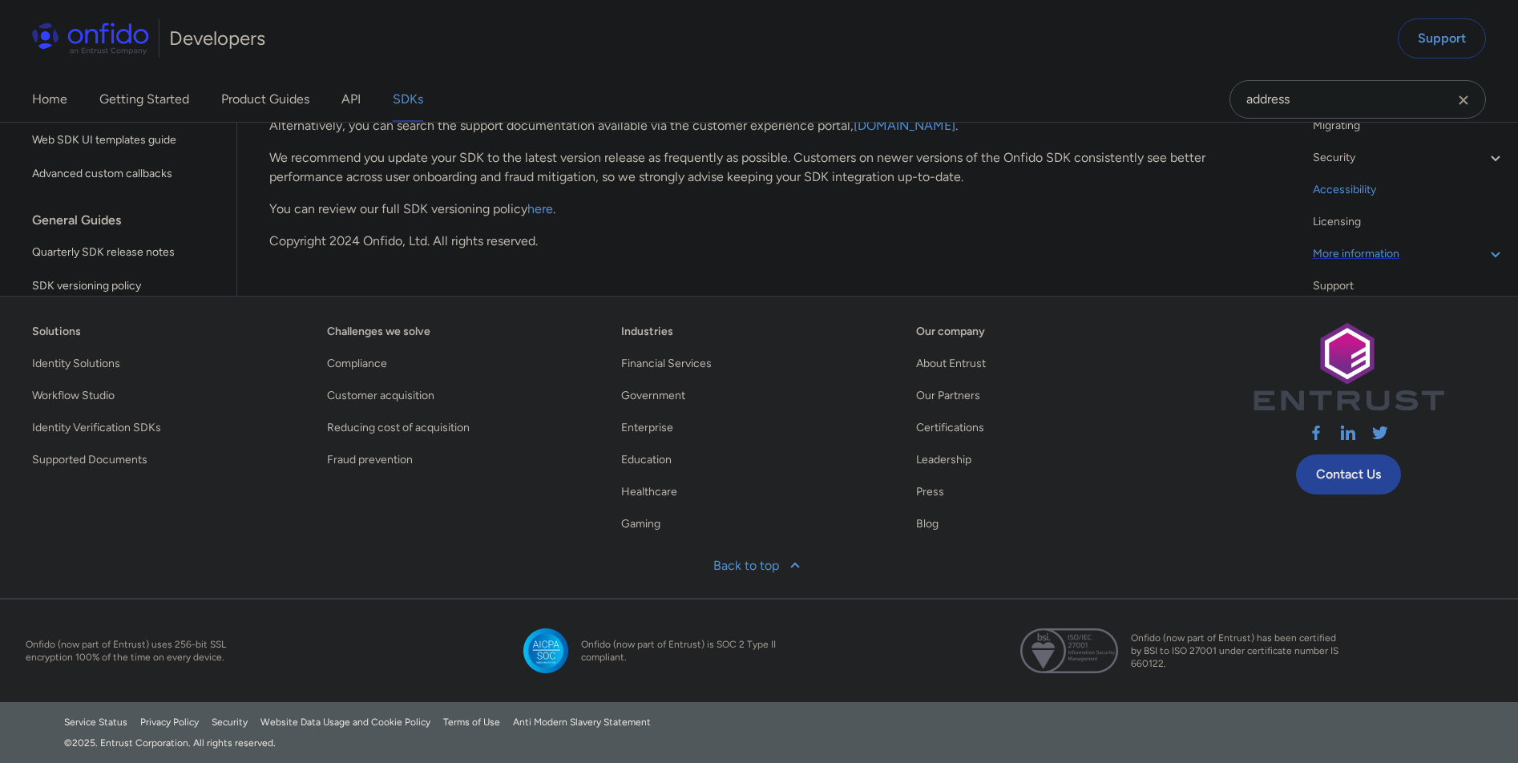
click at [1415, 264] on div "More information" at bounding box center [1409, 253] width 192 height 19
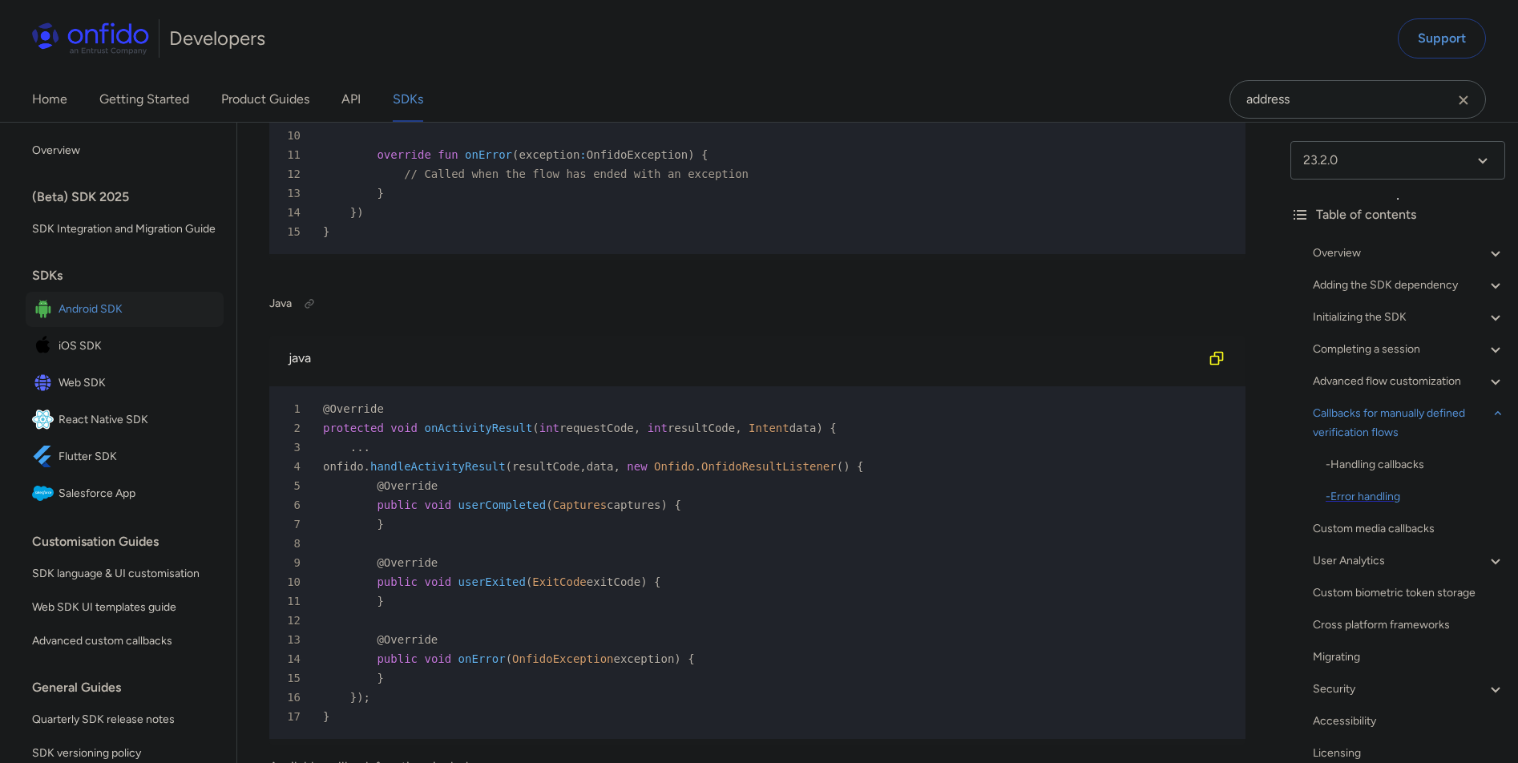
click at [1388, 498] on div "- Error handling" at bounding box center [1416, 496] width 180 height 19
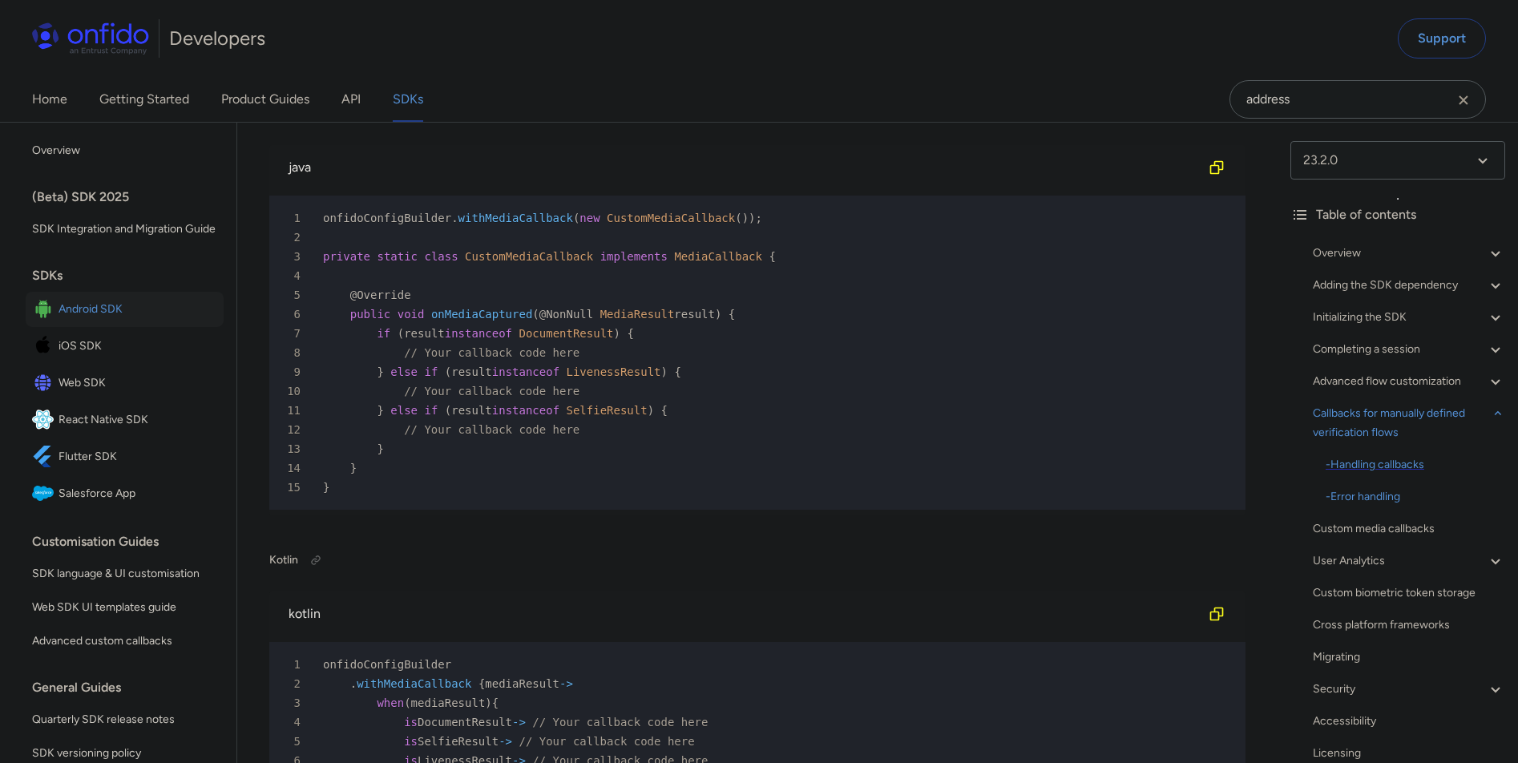
click at [1399, 465] on div "- Handling callbacks" at bounding box center [1416, 464] width 180 height 19
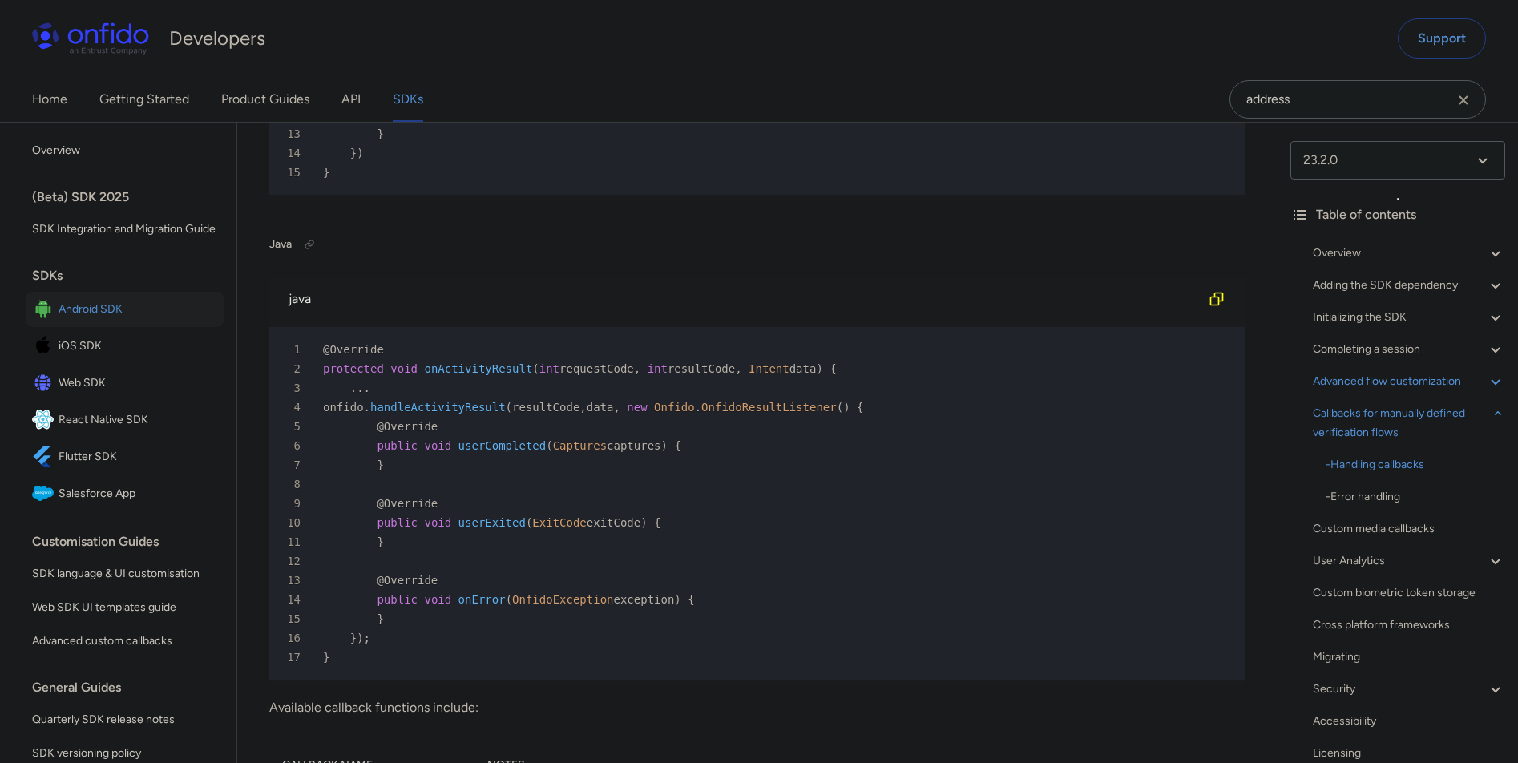
click at [1411, 384] on div "Advanced flow customization" at bounding box center [1409, 381] width 192 height 19
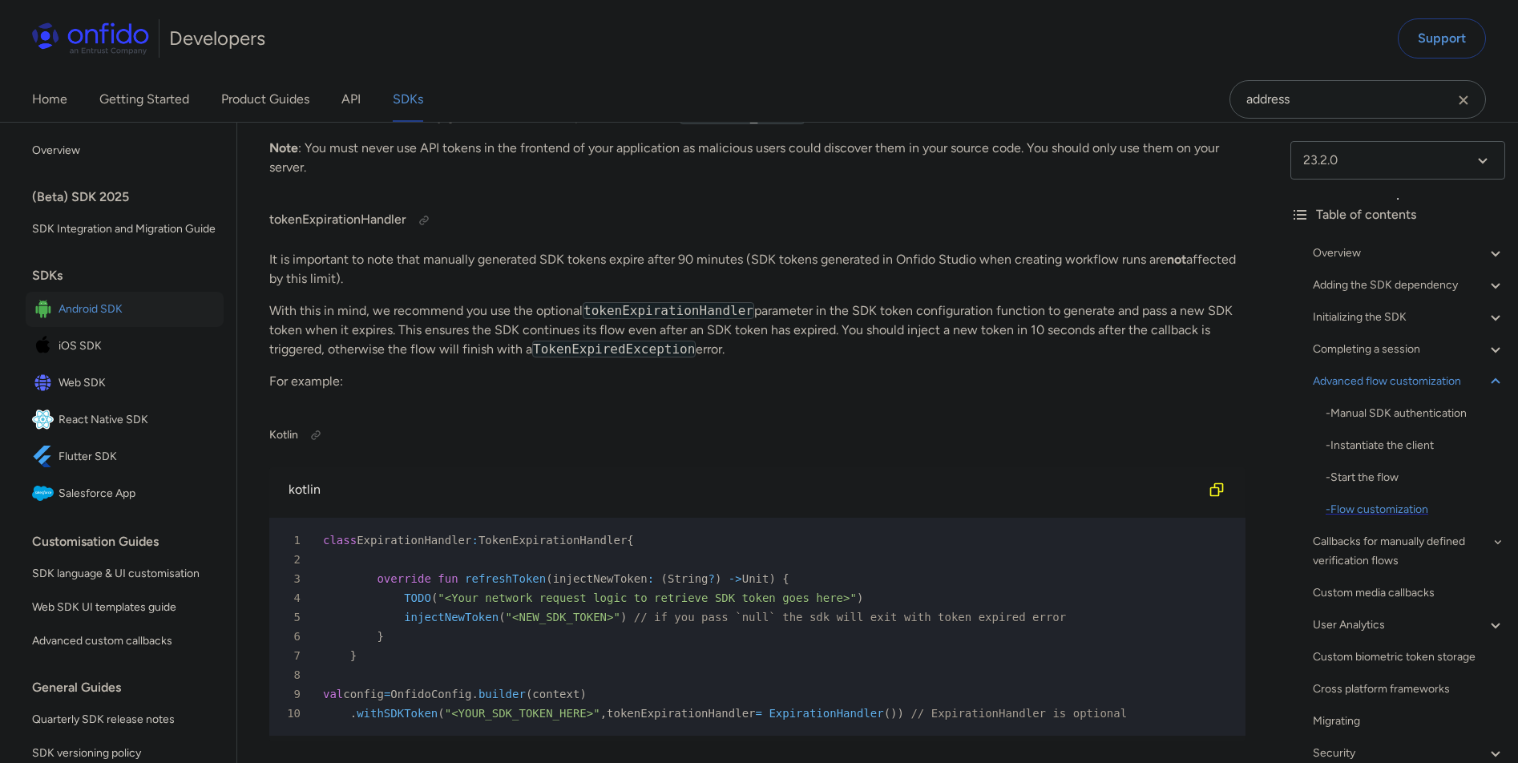
click at [1417, 506] on div "- Flow customization" at bounding box center [1416, 509] width 180 height 19
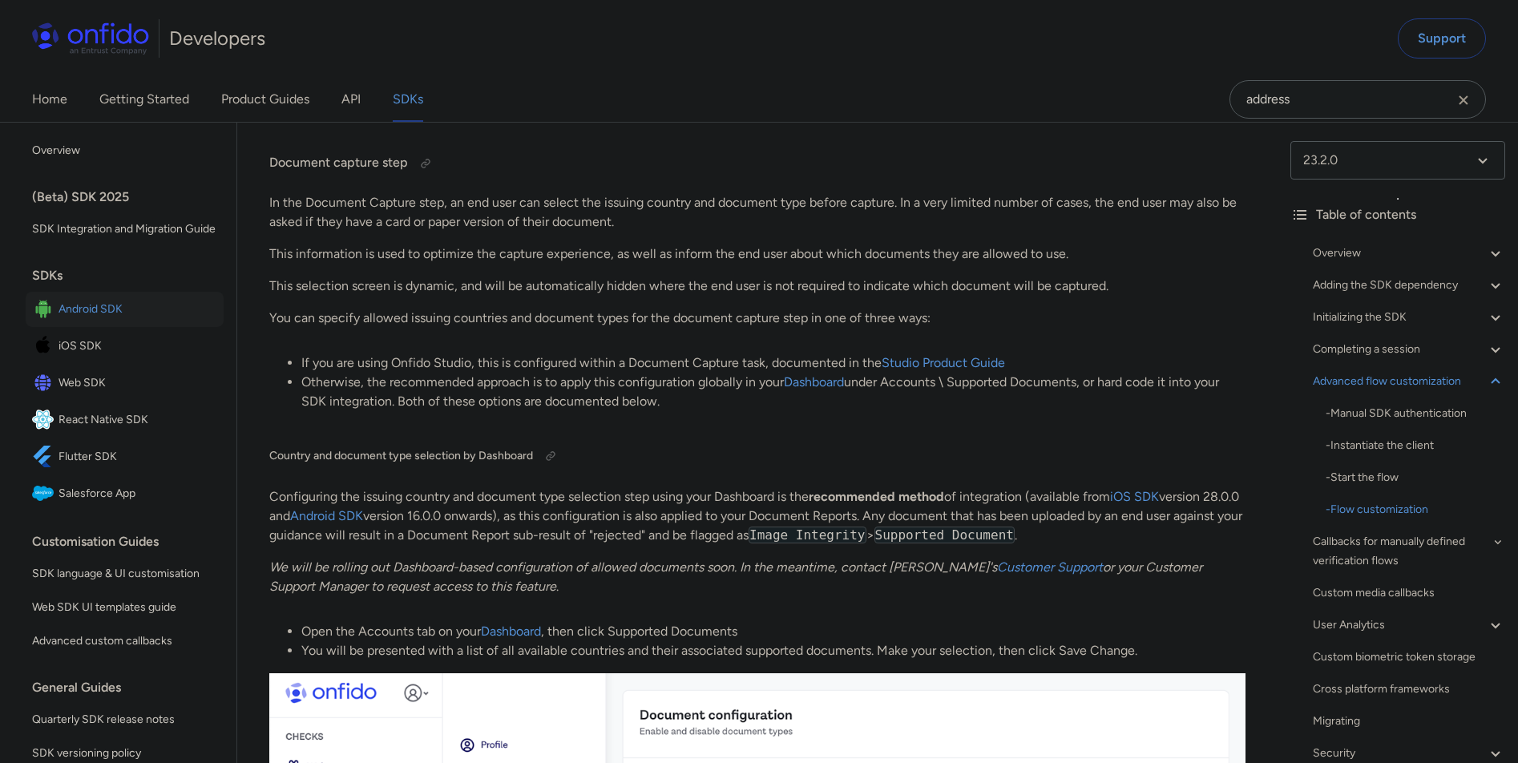
scroll to position [17099, 0]
click at [1431, 326] on div "Initializing the SDK" at bounding box center [1409, 317] width 192 height 19
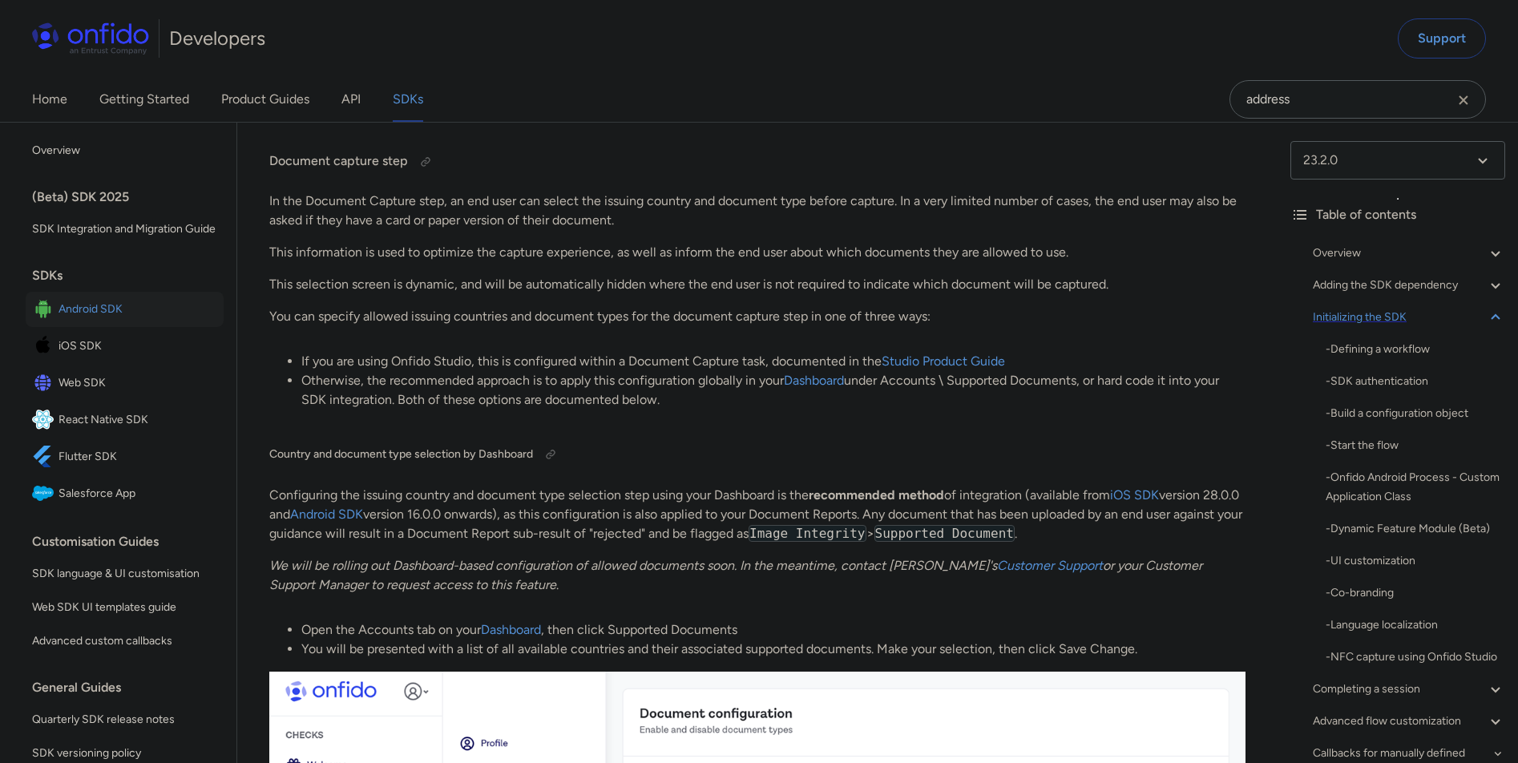
scroll to position [3847, 0]
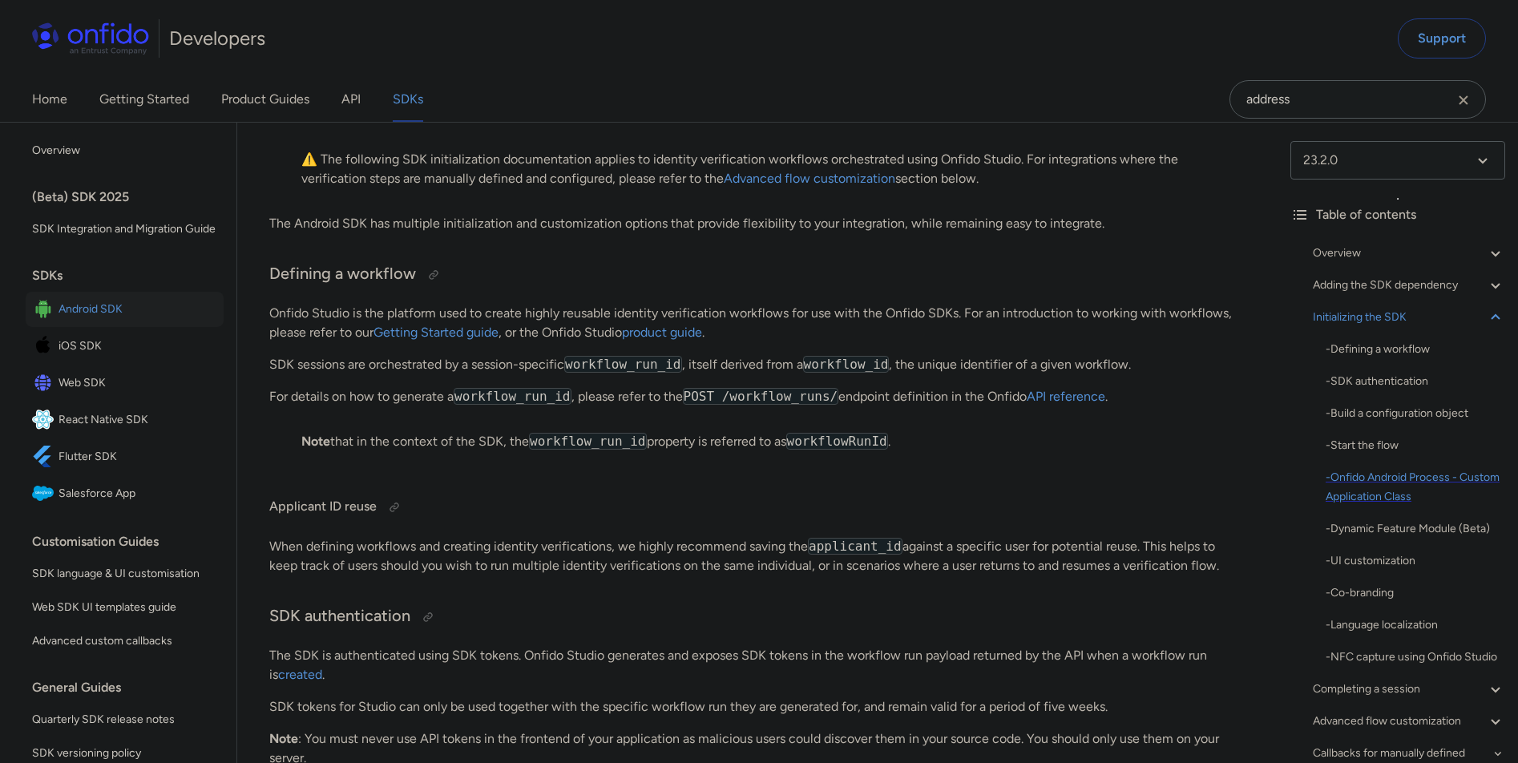
click at [1467, 488] on div "- Onfido Android Process - Custom Application Class" at bounding box center [1416, 487] width 180 height 38
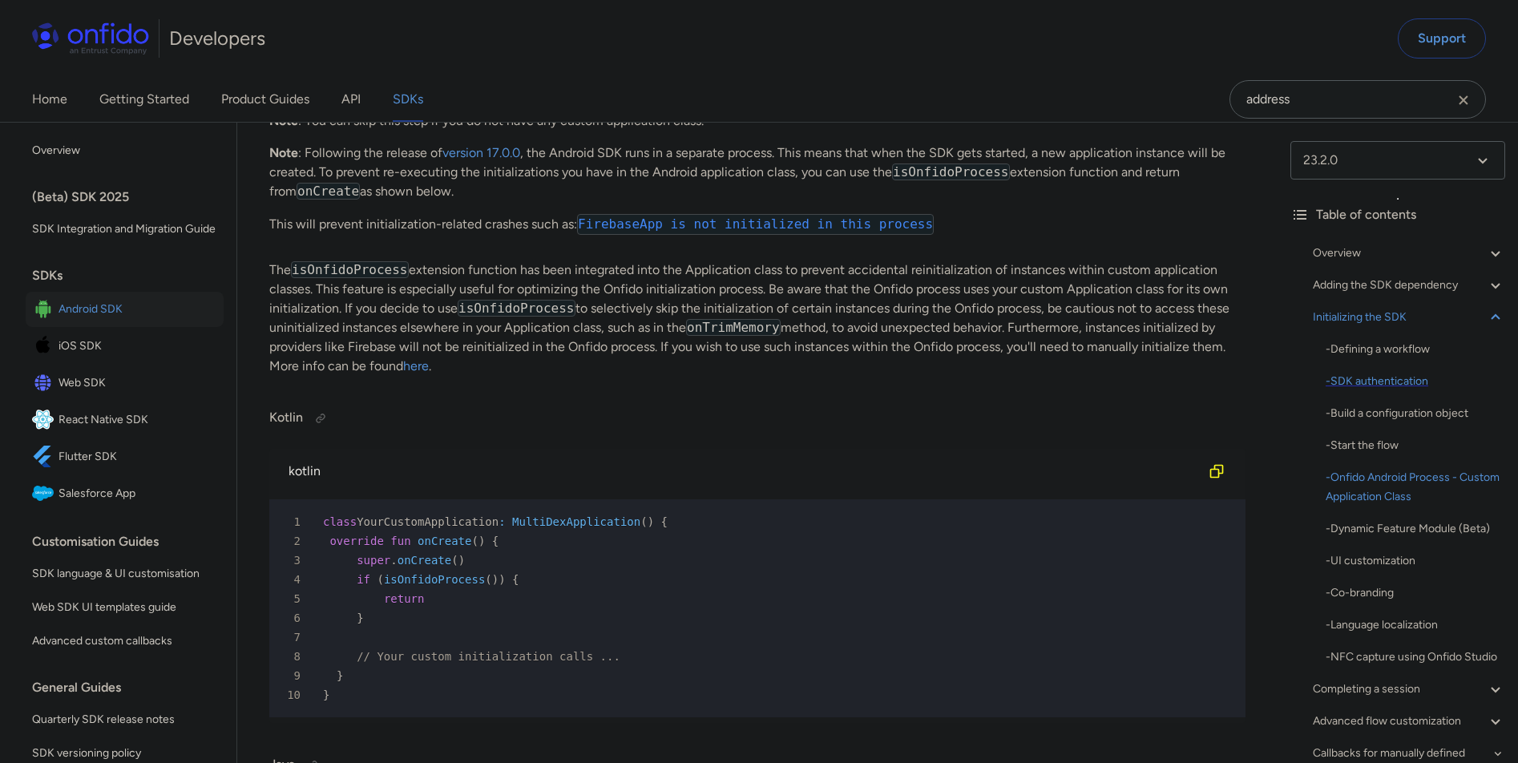
click at [1414, 379] on div "- SDK authentication" at bounding box center [1416, 381] width 180 height 19
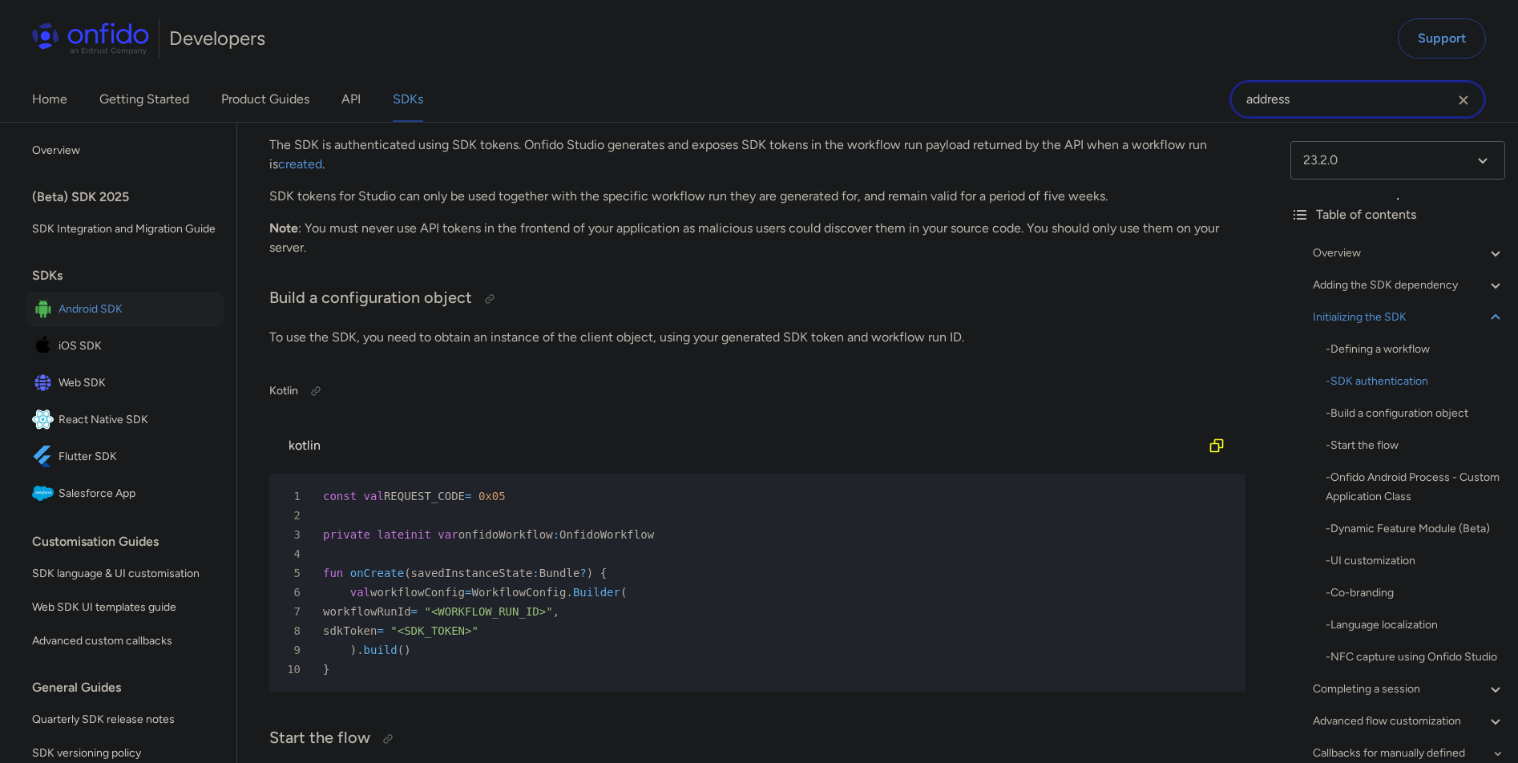
click at [1339, 104] on input "address" at bounding box center [1358, 99] width 256 height 38
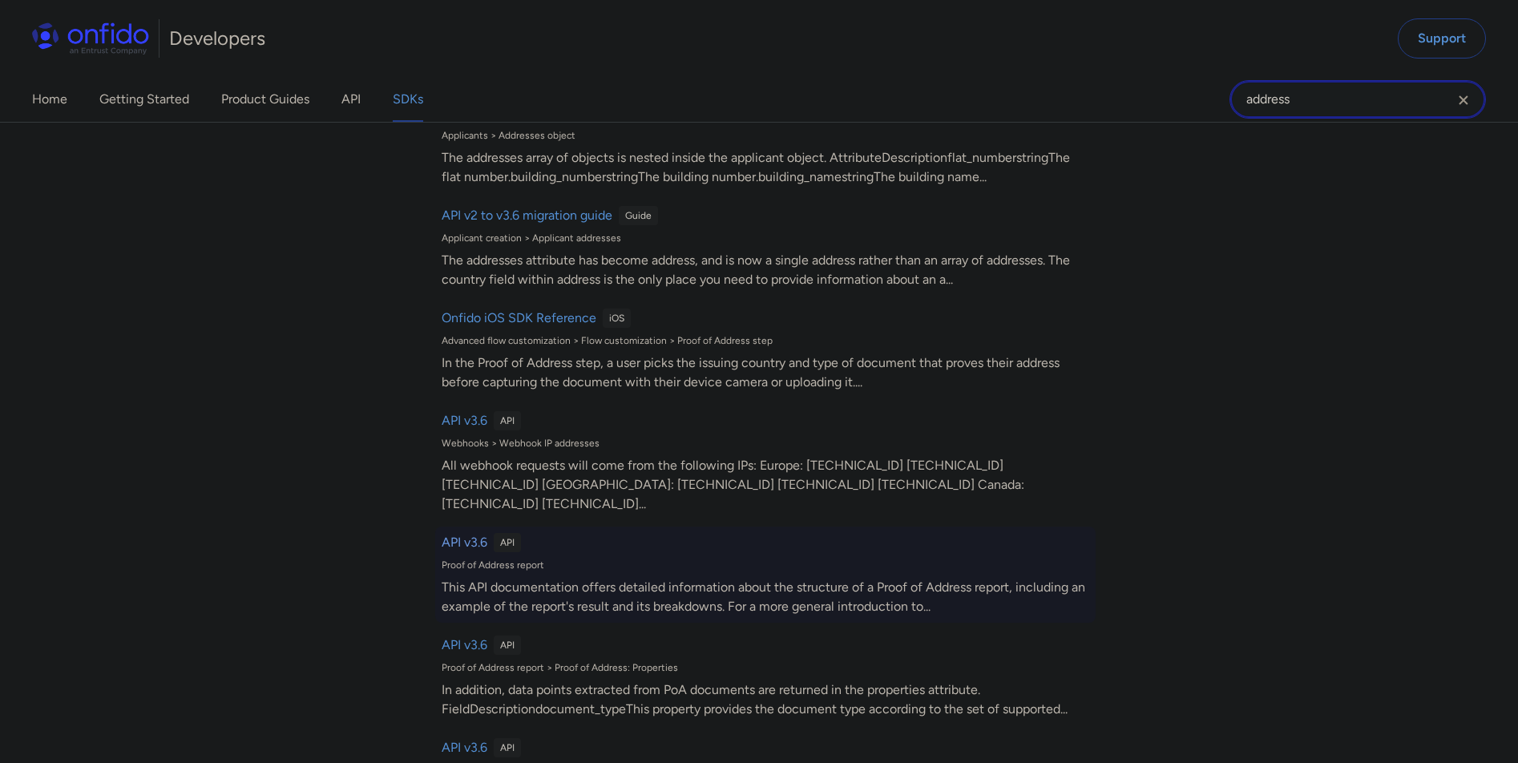
scroll to position [428, 0]
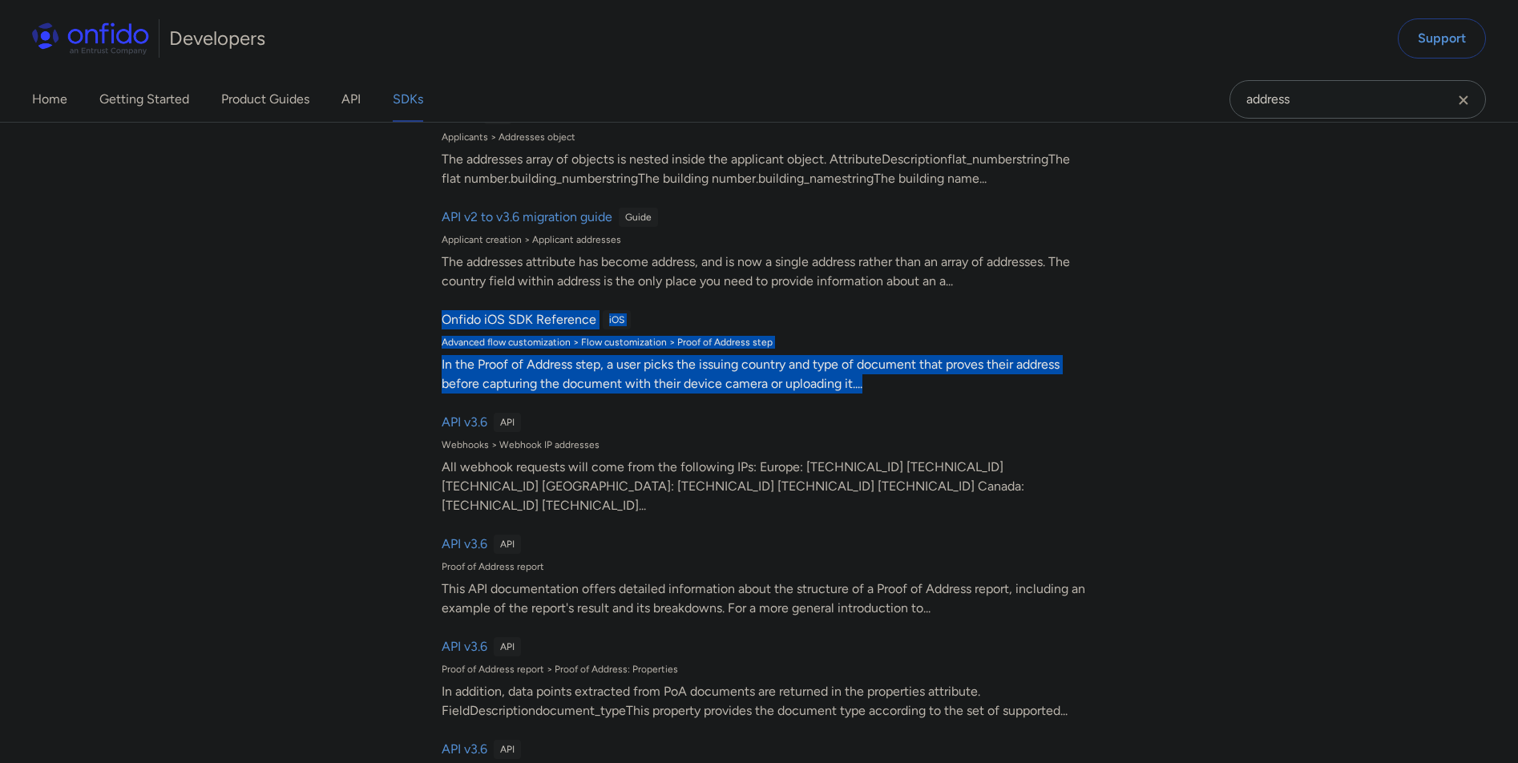
scroll to position [5264, 0]
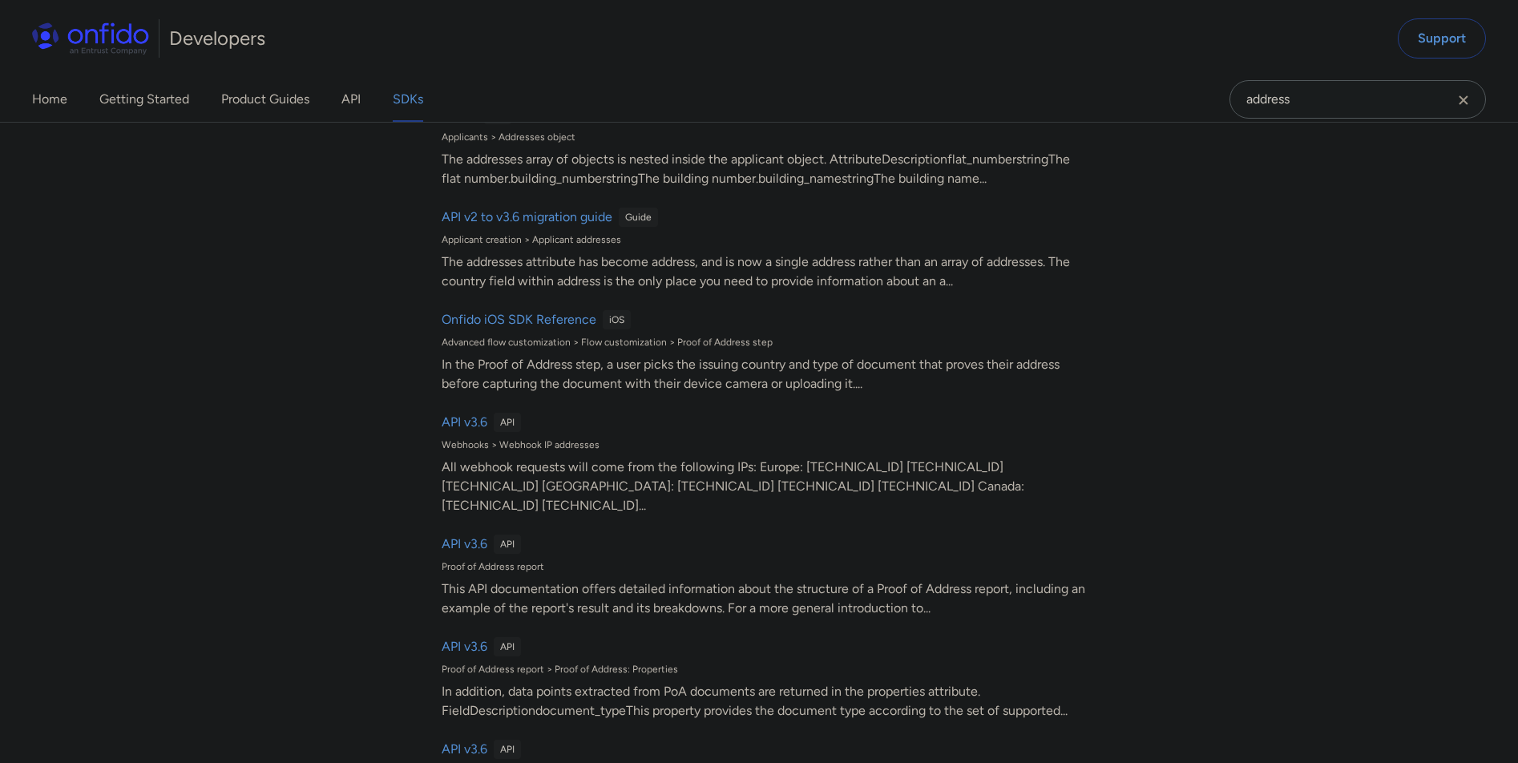
click at [367, 187] on div "Filter by: Guides API Web iOS Android React Native Flutter Filter by... Search …" at bounding box center [759, 442] width 1518 height 641
click at [406, 99] on link "SDKs" at bounding box center [408, 99] width 30 height 45
click at [408, 103] on link "SDKs" at bounding box center [408, 99] width 30 height 45
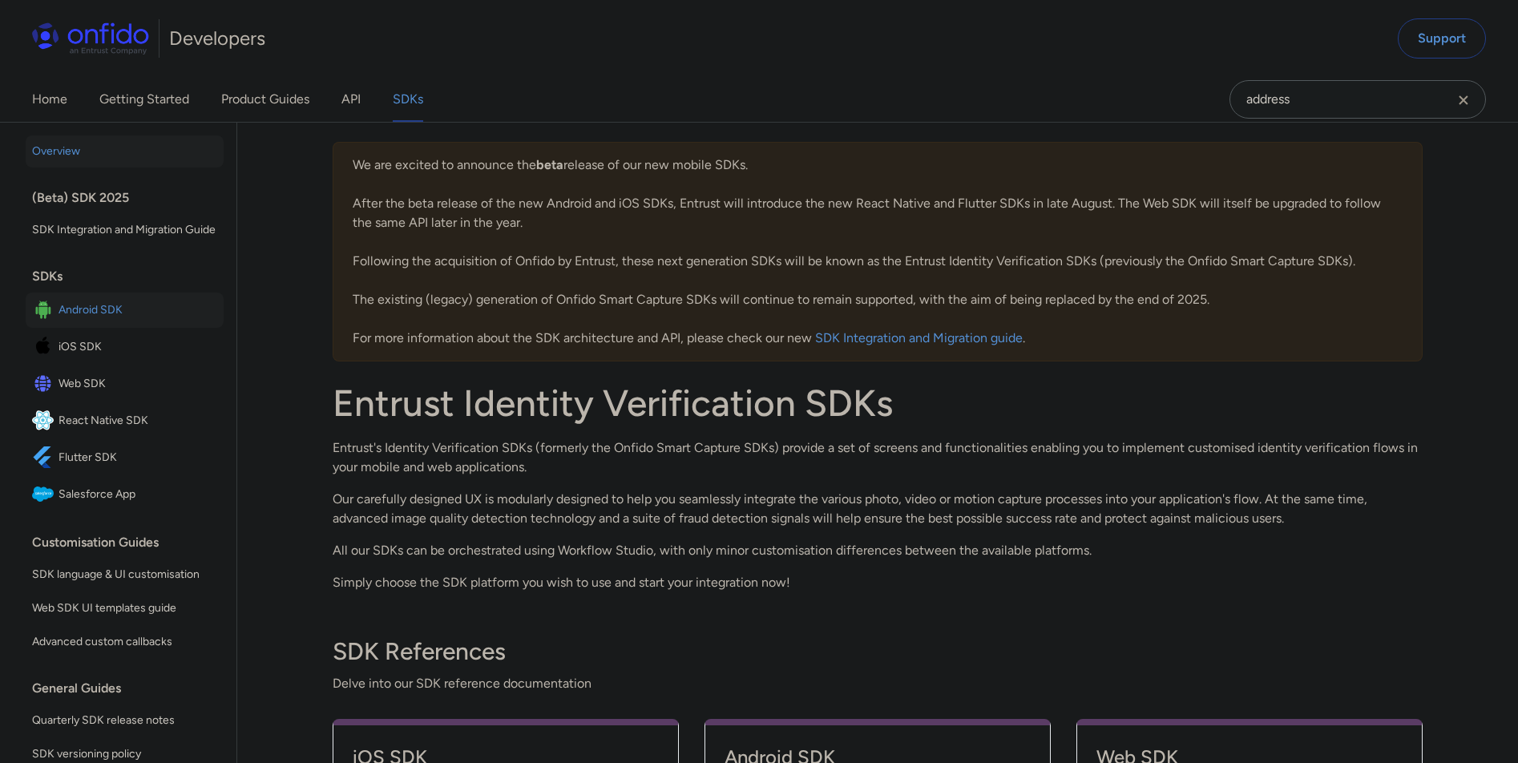
click at [98, 321] on span "Android SDK" at bounding box center [138, 310] width 159 height 22
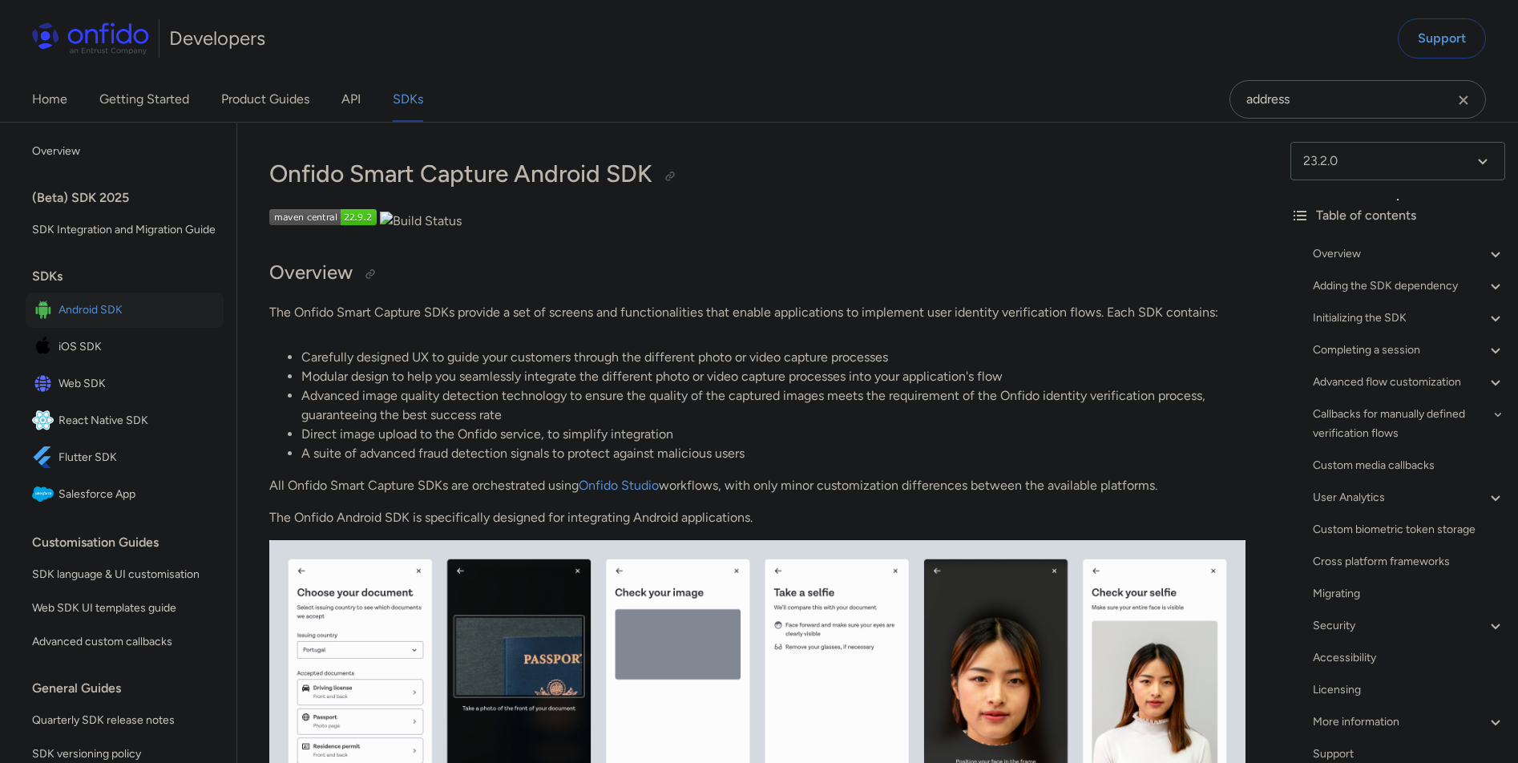
click at [1425, 392] on div "Overview - Environments and testing with the SDK - Going Live Adding the SDK de…" at bounding box center [1398, 507] width 215 height 539
click at [1426, 387] on div "Advanced flow customization" at bounding box center [1409, 382] width 192 height 19
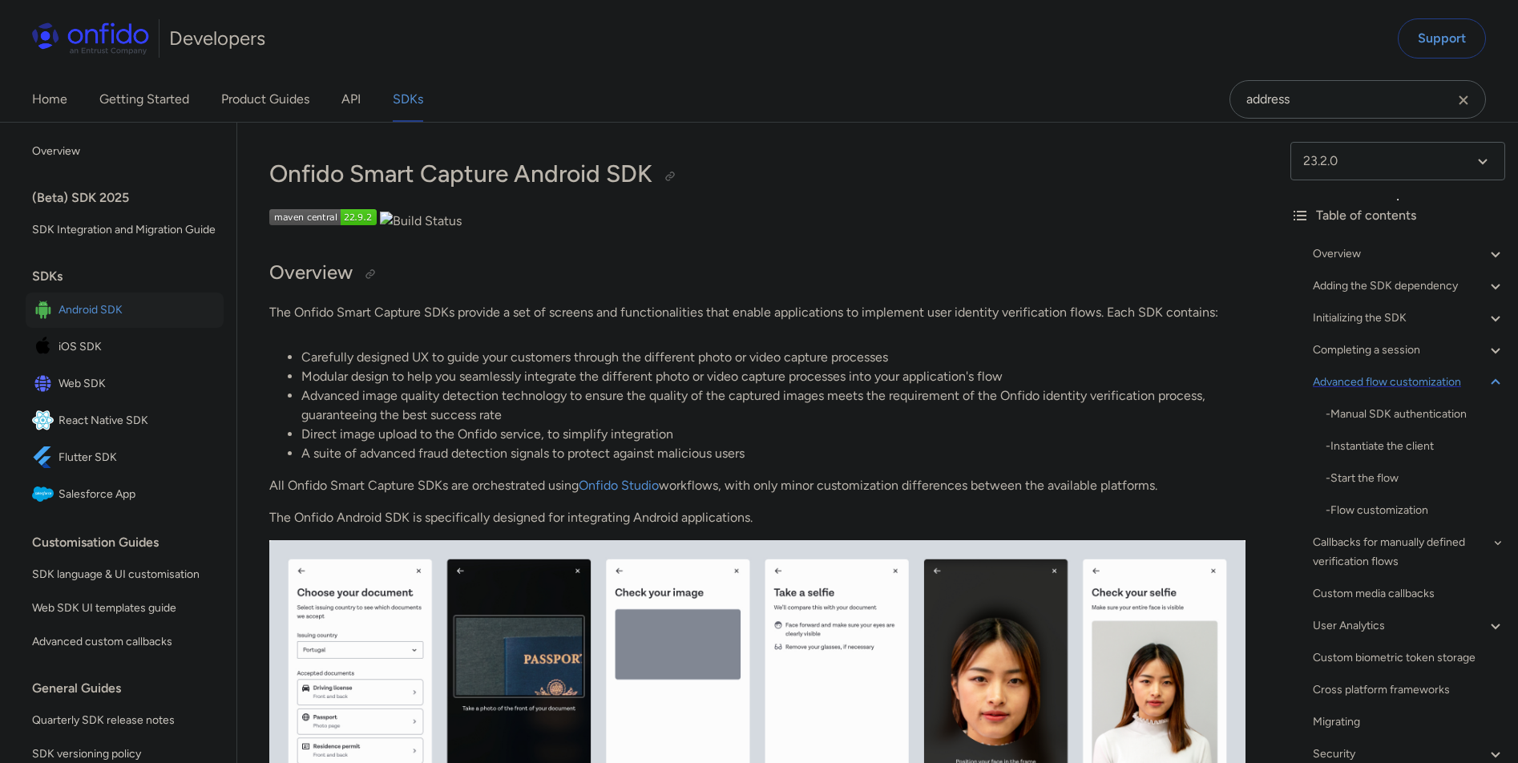
scroll to position [14197, 0]
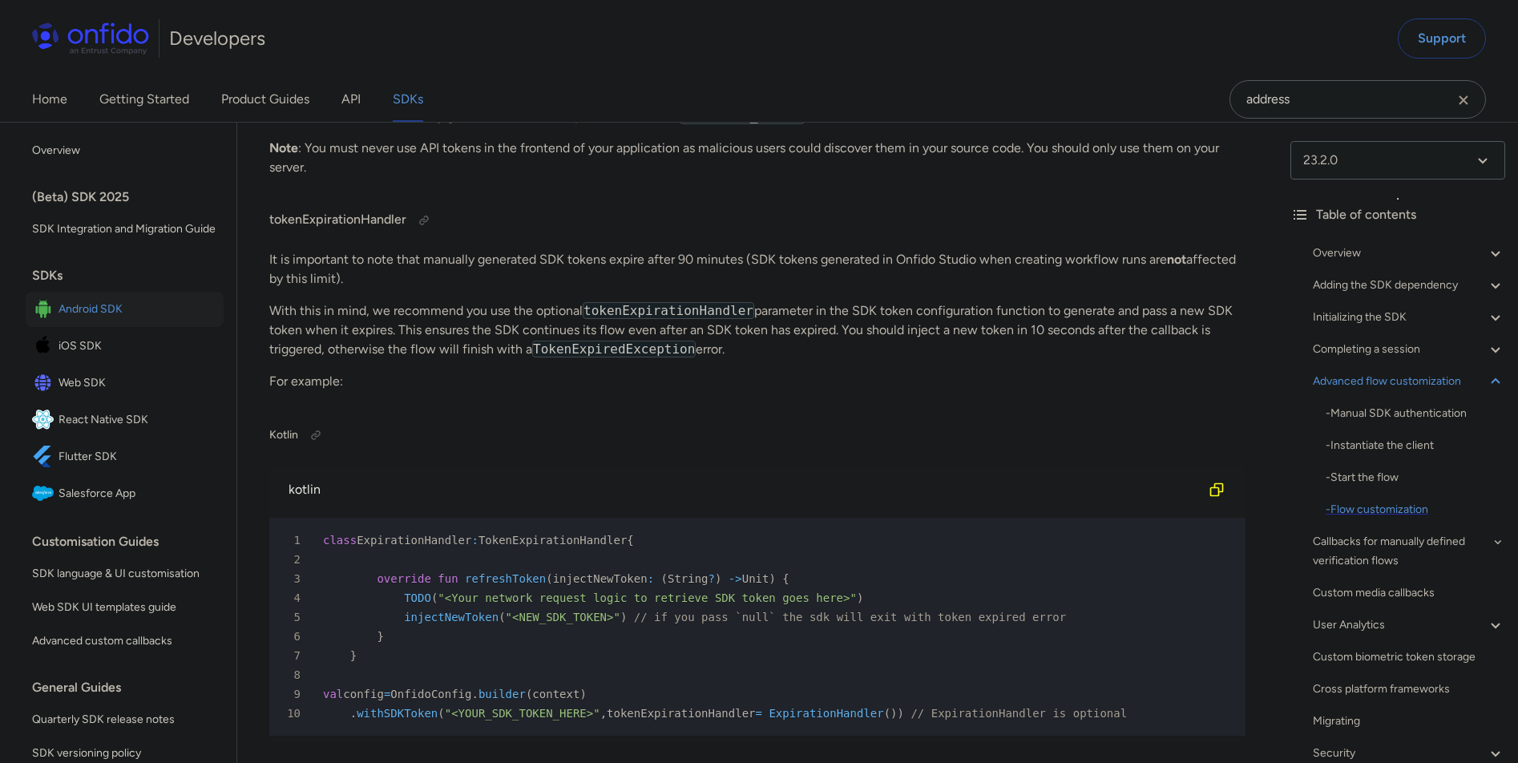
click at [1401, 514] on div "- Flow customization" at bounding box center [1416, 509] width 180 height 19
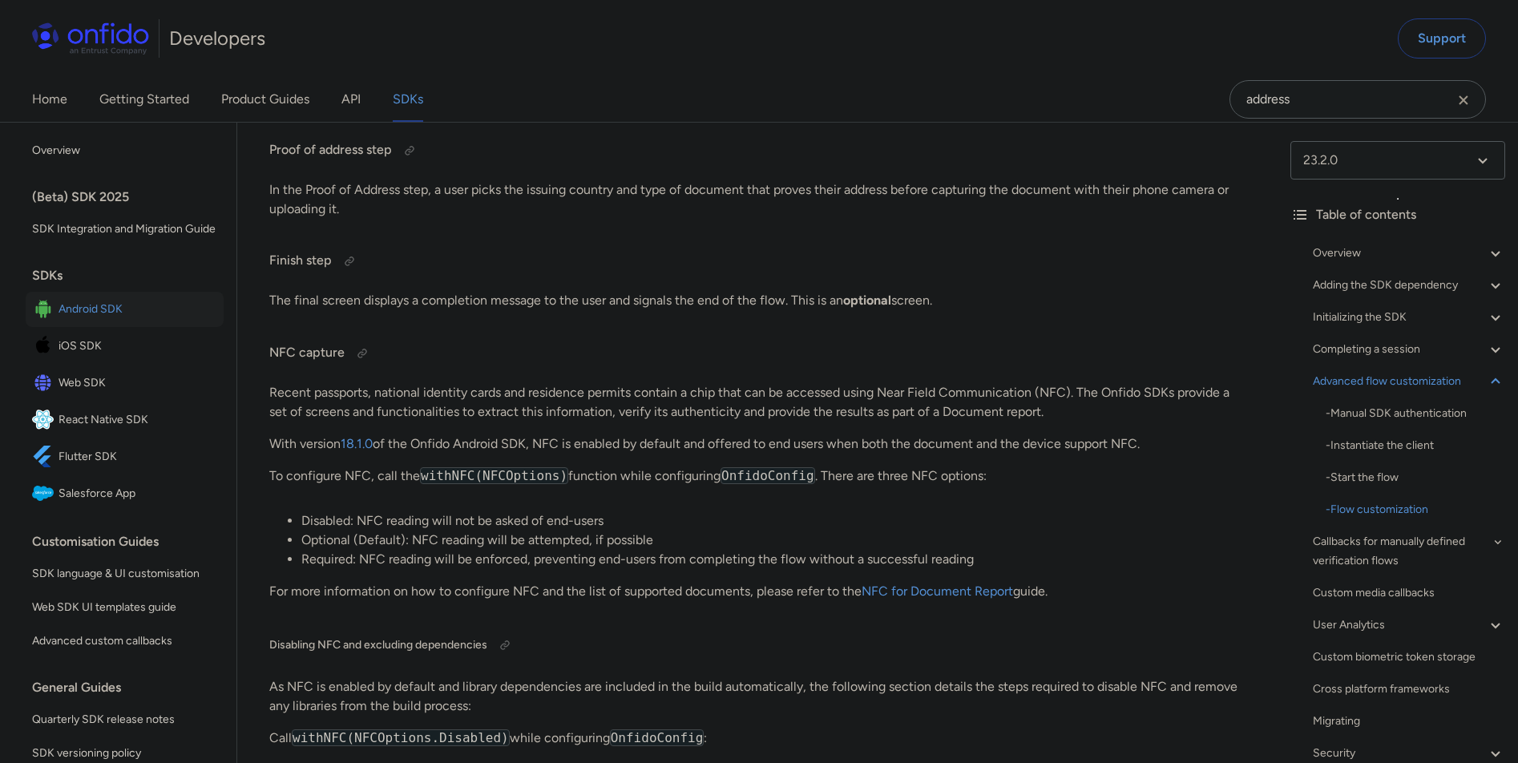
scroll to position [22658, 0]
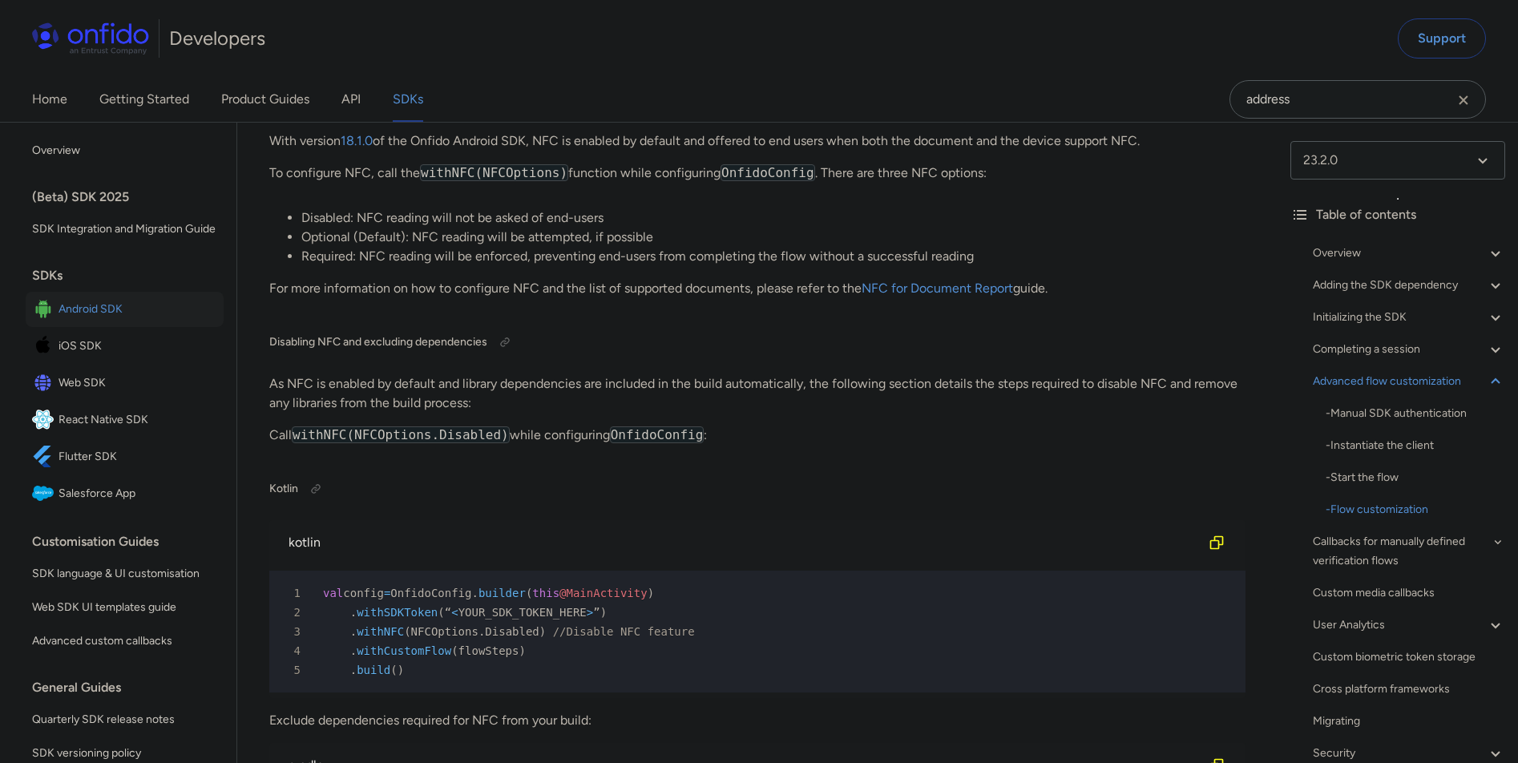
drag, startPoint x: 939, startPoint y: 400, endPoint x: 337, endPoint y: 424, distance: 601.6
copy p "capturing the document with their phone camera or uploading it"
